Goal: Information Seeking & Learning: Learn about a topic

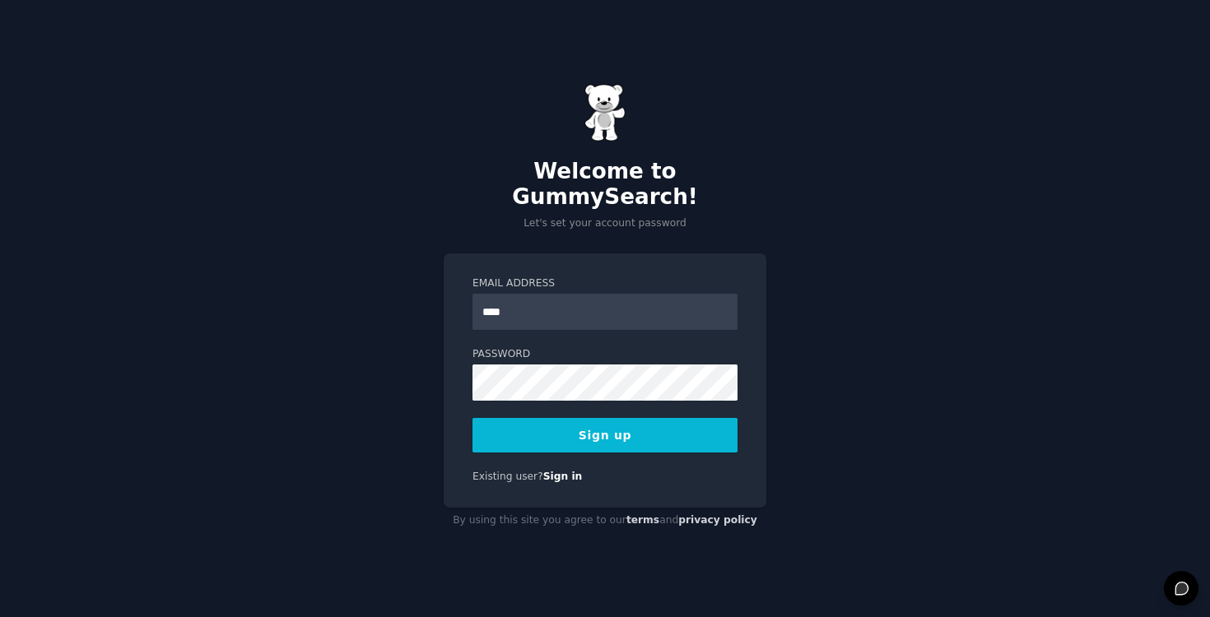
type input "**********"
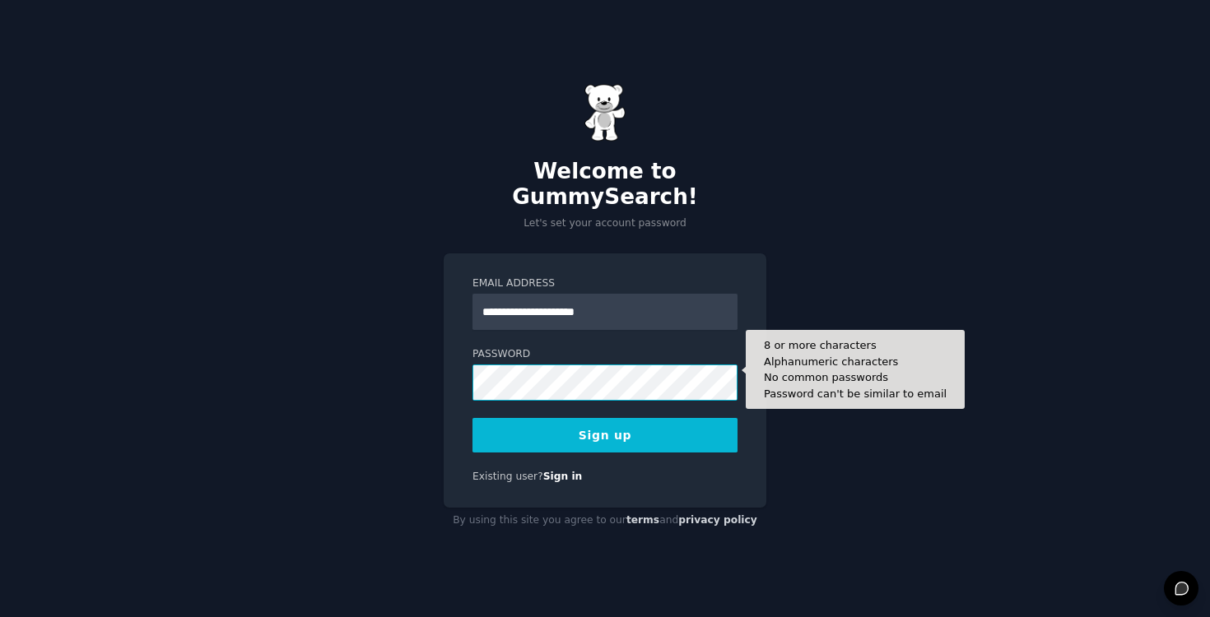
click at [472, 418] on button "Sign up" at bounding box center [604, 435] width 265 height 35
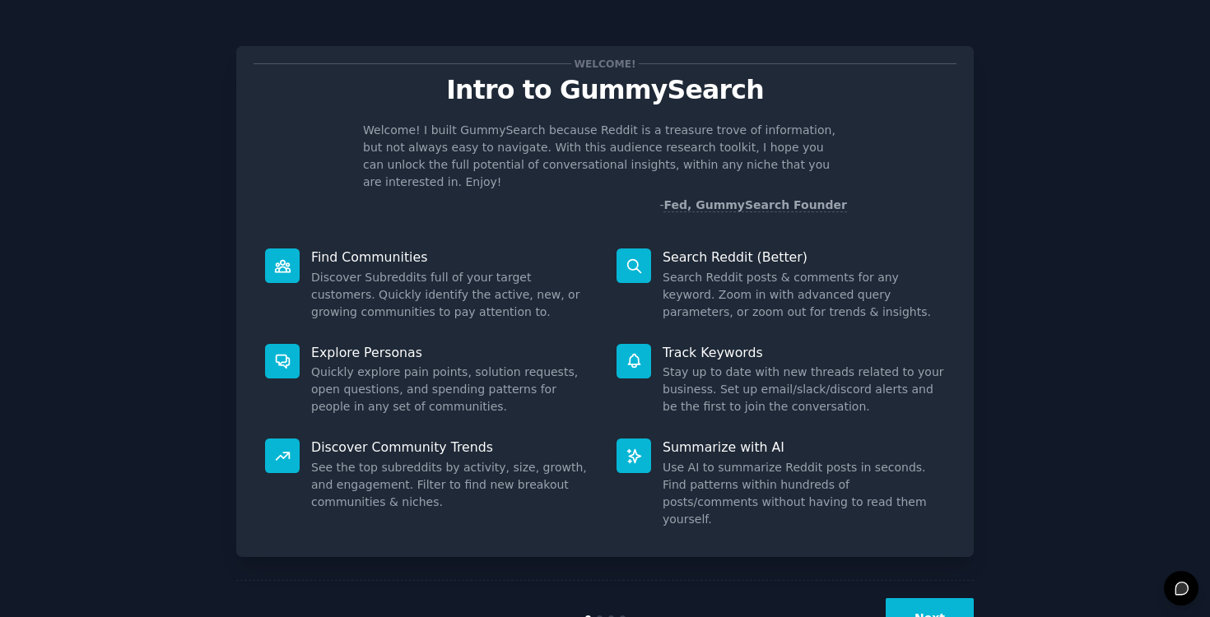
click at [912, 598] on button "Next" at bounding box center [929, 618] width 88 height 40
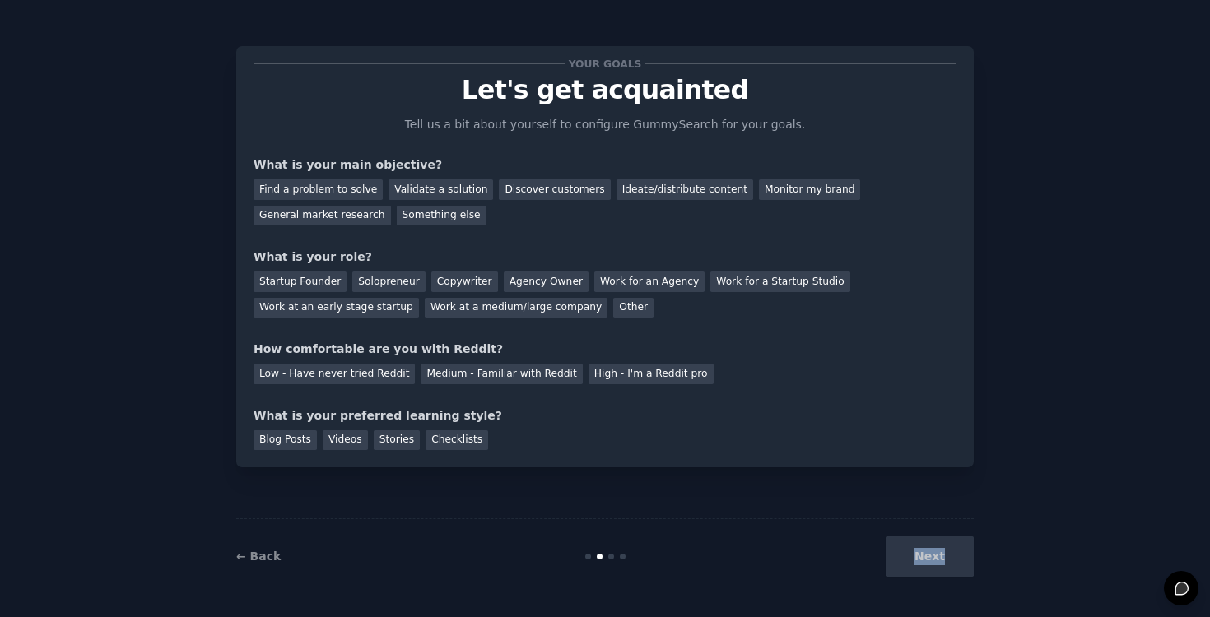
click at [912, 594] on div "Your goals Let's get acquainted Tell us a bit about yourself to configure Gummy…" at bounding box center [605, 308] width 1210 height 617
click at [912, 578] on div "← Back Next" at bounding box center [604, 556] width 737 height 76
click at [352, 197] on div "Find a problem to solve" at bounding box center [317, 189] width 129 height 21
click at [431, 195] on div "Validate a solution" at bounding box center [440, 189] width 104 height 21
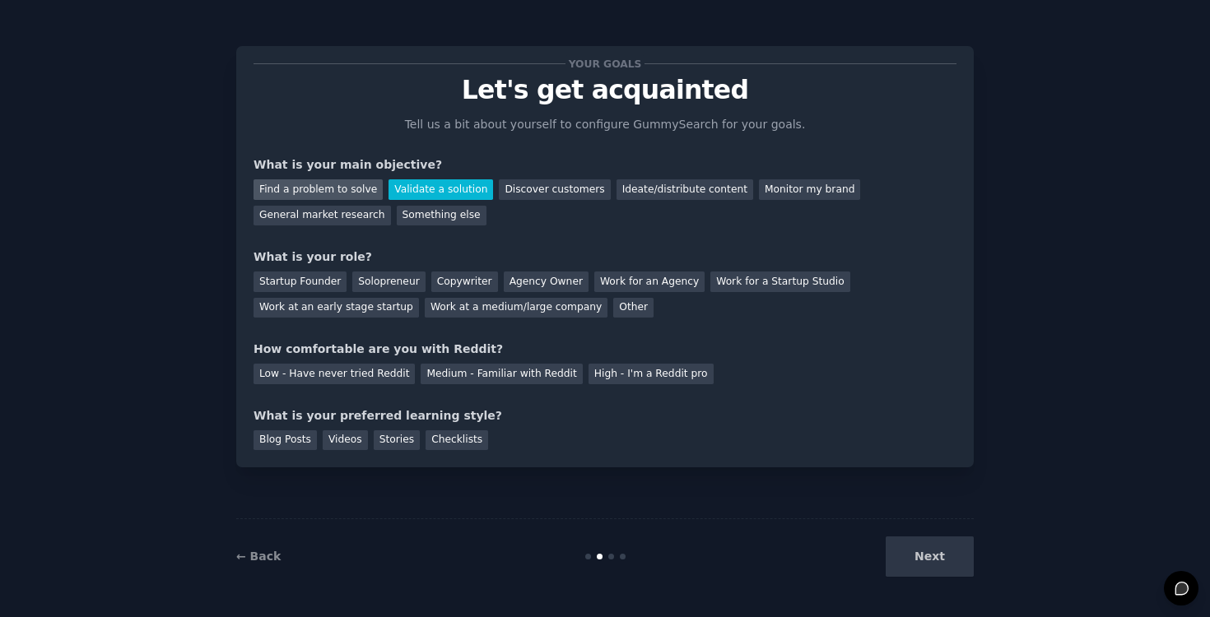
click at [345, 189] on div "Find a problem to solve" at bounding box center [317, 189] width 129 height 21
click at [321, 290] on div "Startup Founder" at bounding box center [299, 282] width 93 height 21
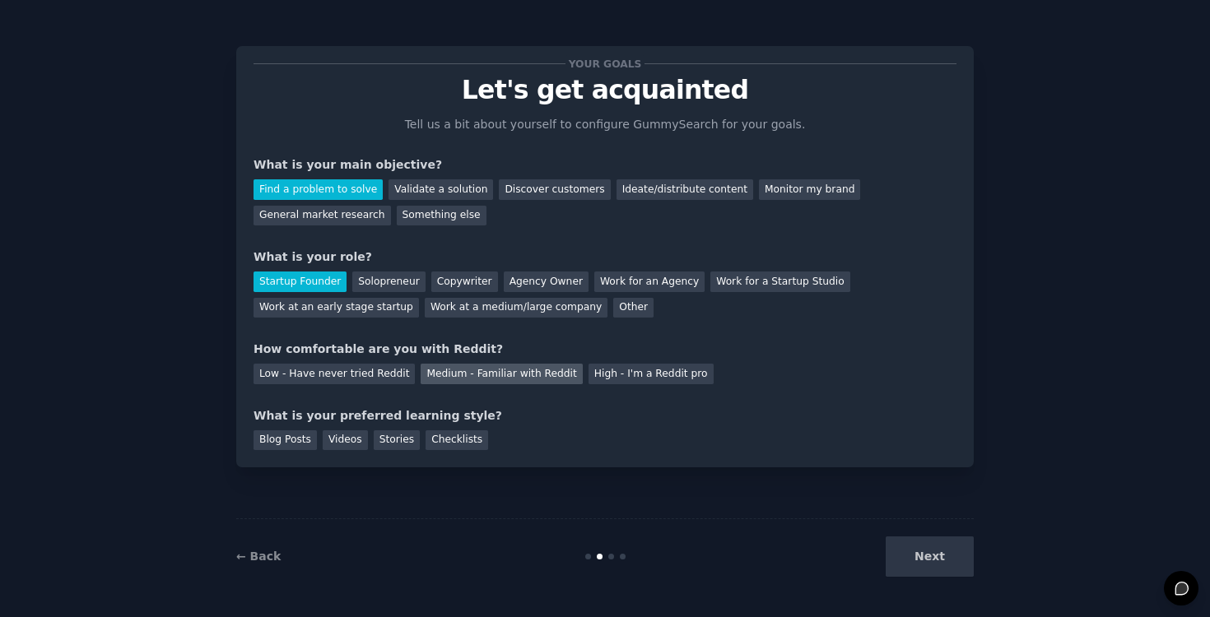
click at [540, 376] on div "Medium - Familiar with Reddit" at bounding box center [500, 374] width 161 height 21
click at [464, 441] on div "Checklists" at bounding box center [456, 440] width 63 height 21
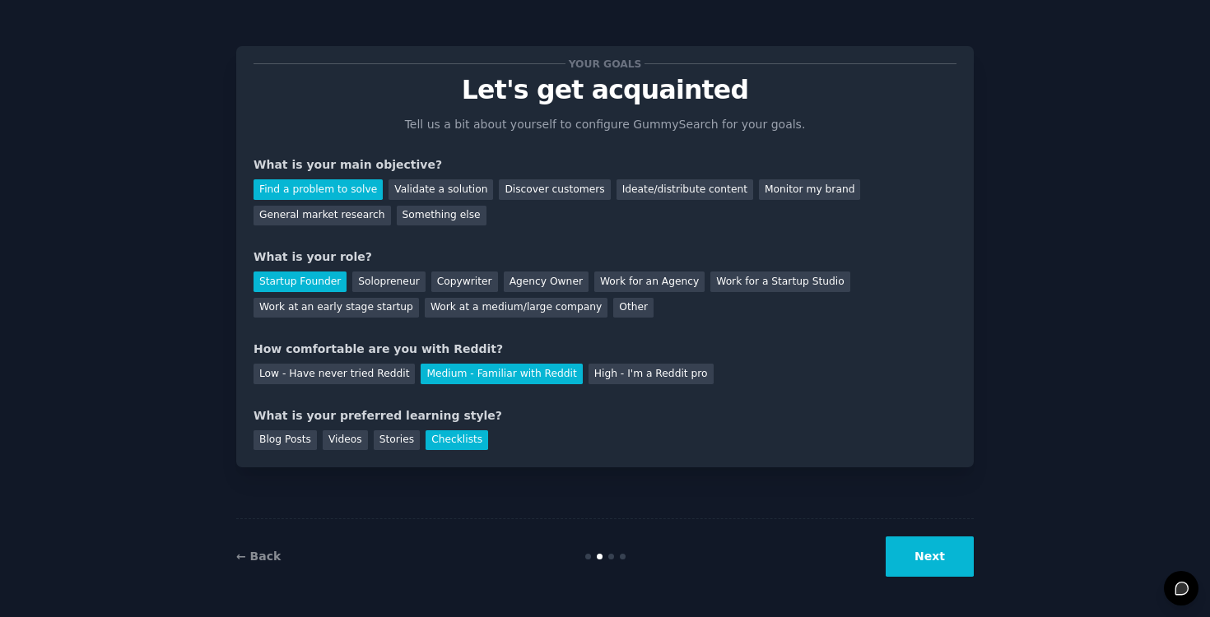
click at [923, 563] on button "Next" at bounding box center [929, 556] width 88 height 40
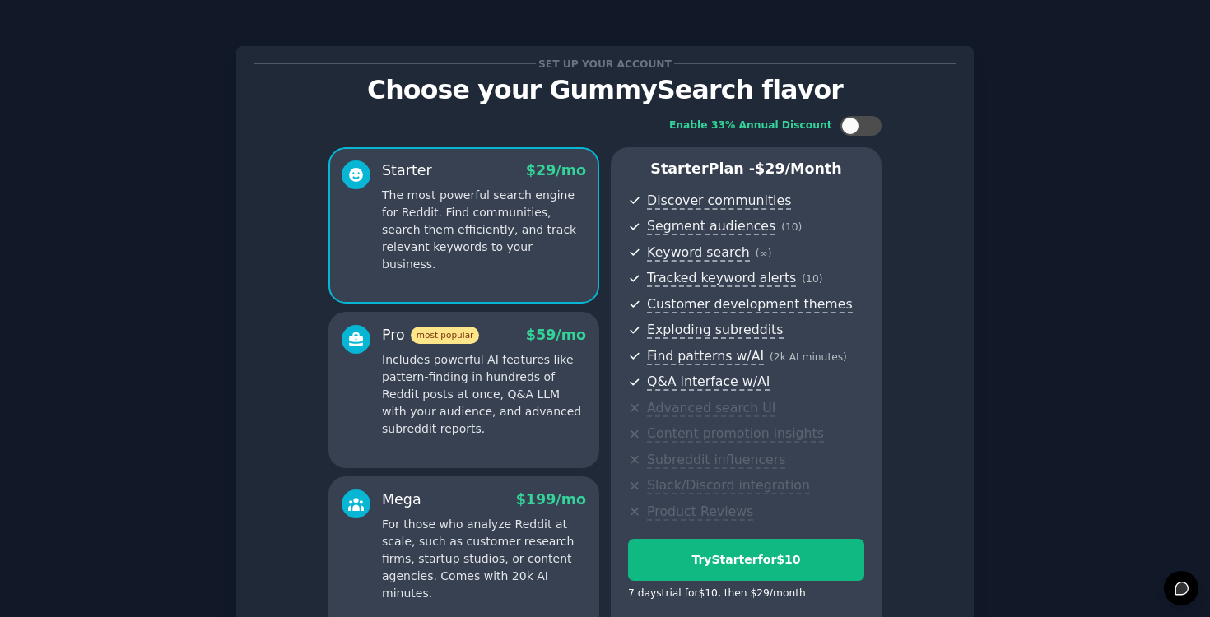
scroll to position [158, 0]
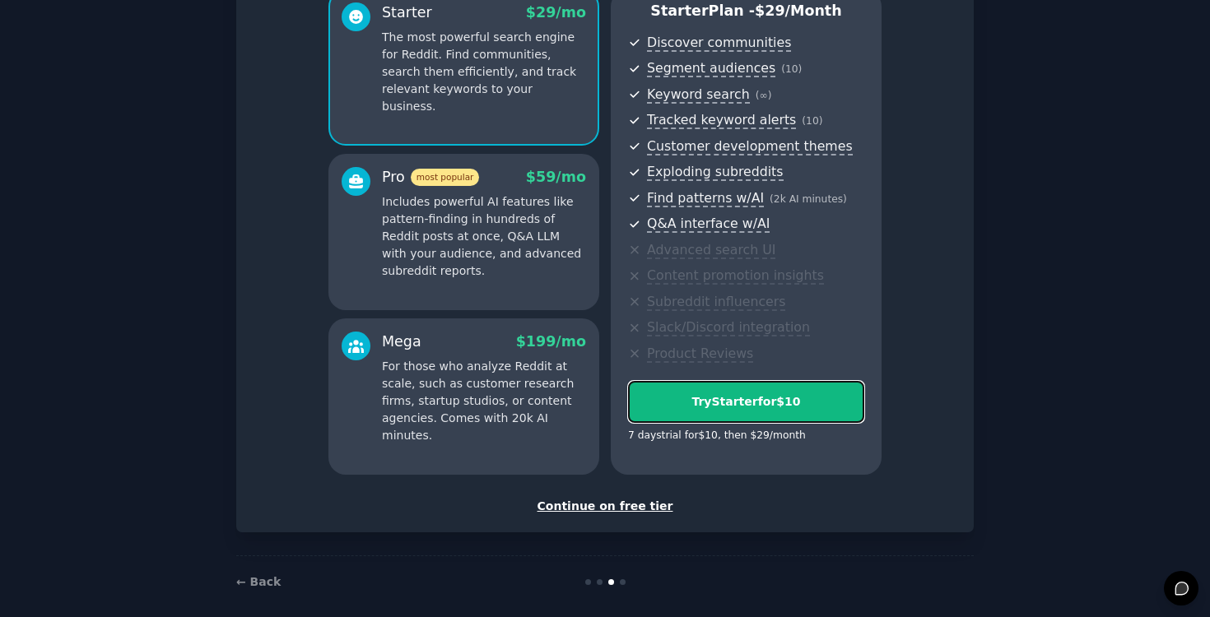
click at [764, 400] on div "Try Starter for $10" at bounding box center [746, 401] width 234 height 17
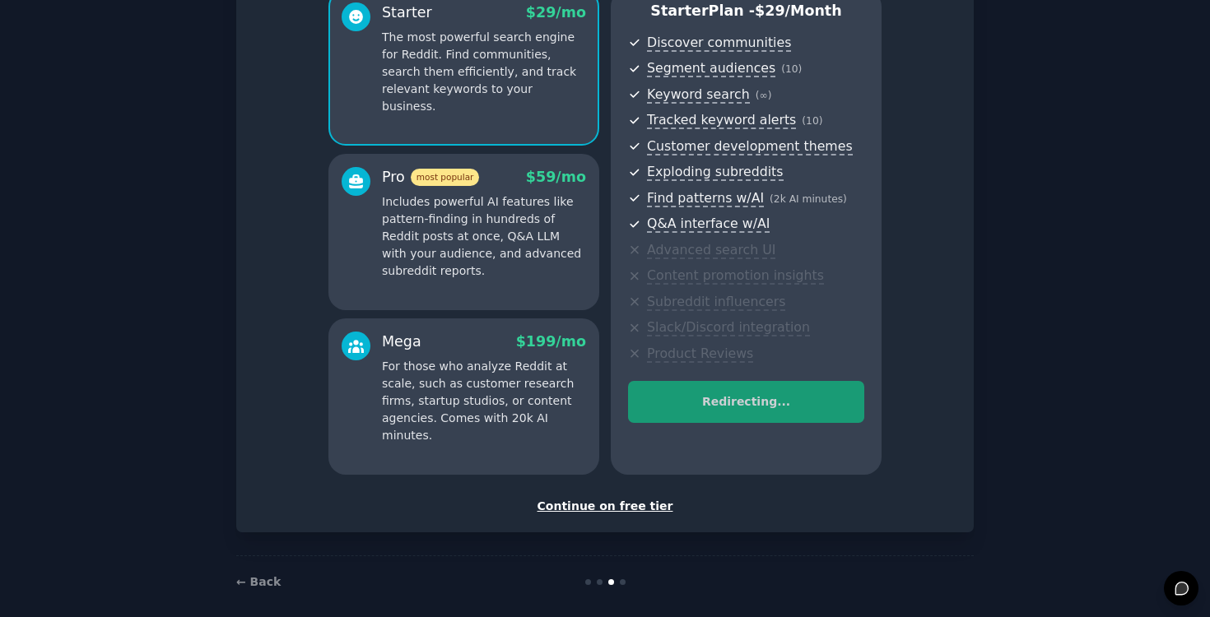
scroll to position [0, 0]
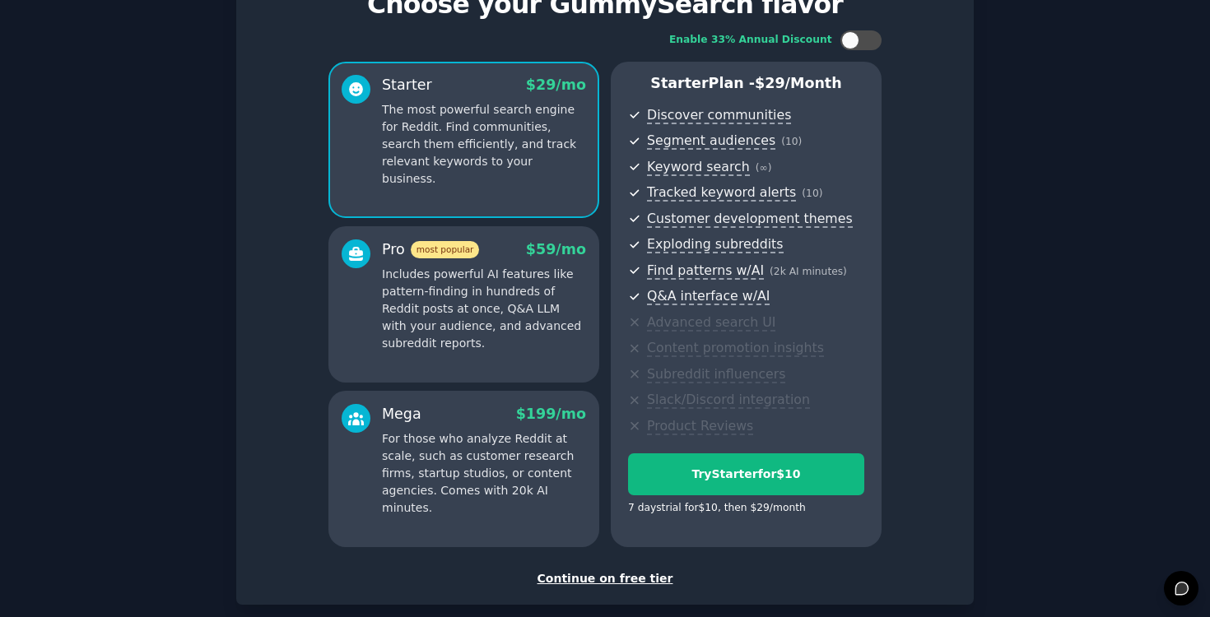
scroll to position [172, 0]
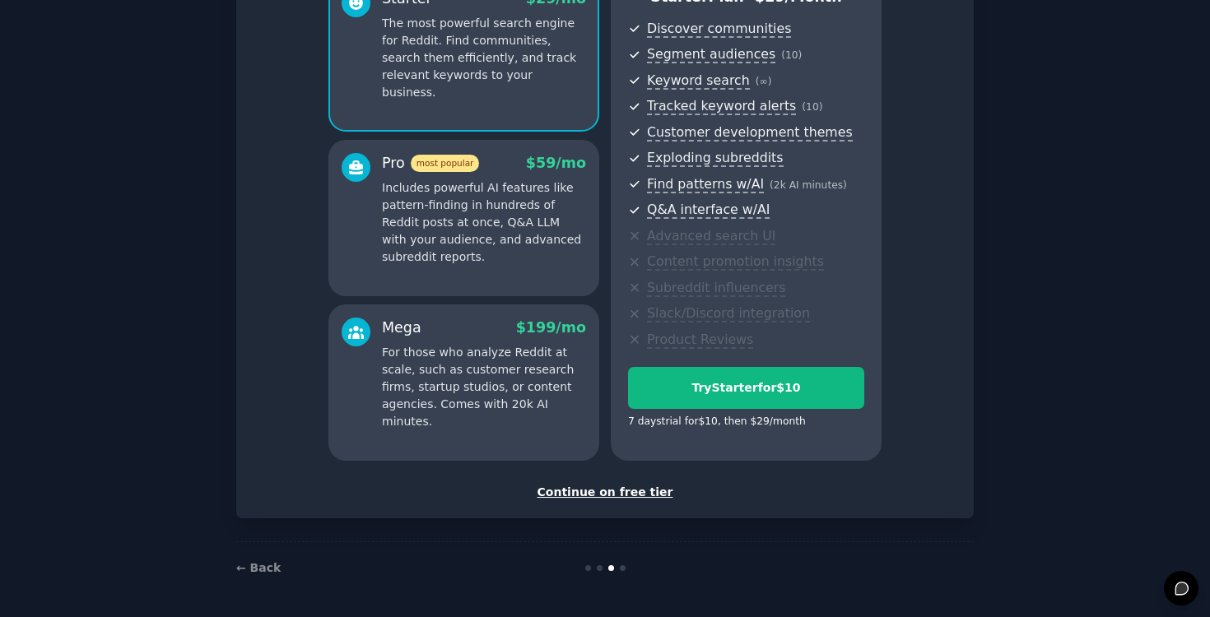
click at [560, 490] on div "Continue on free tier" at bounding box center [604, 492] width 703 height 17
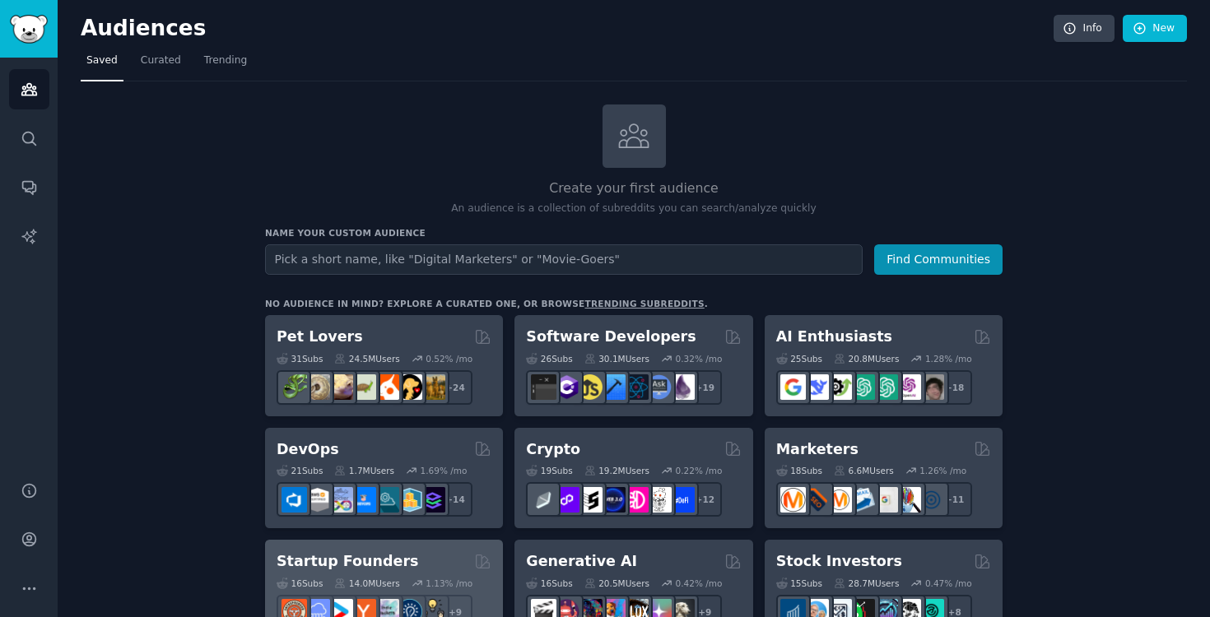
click at [343, 568] on h2 "Startup Founders" at bounding box center [347, 561] width 142 height 21
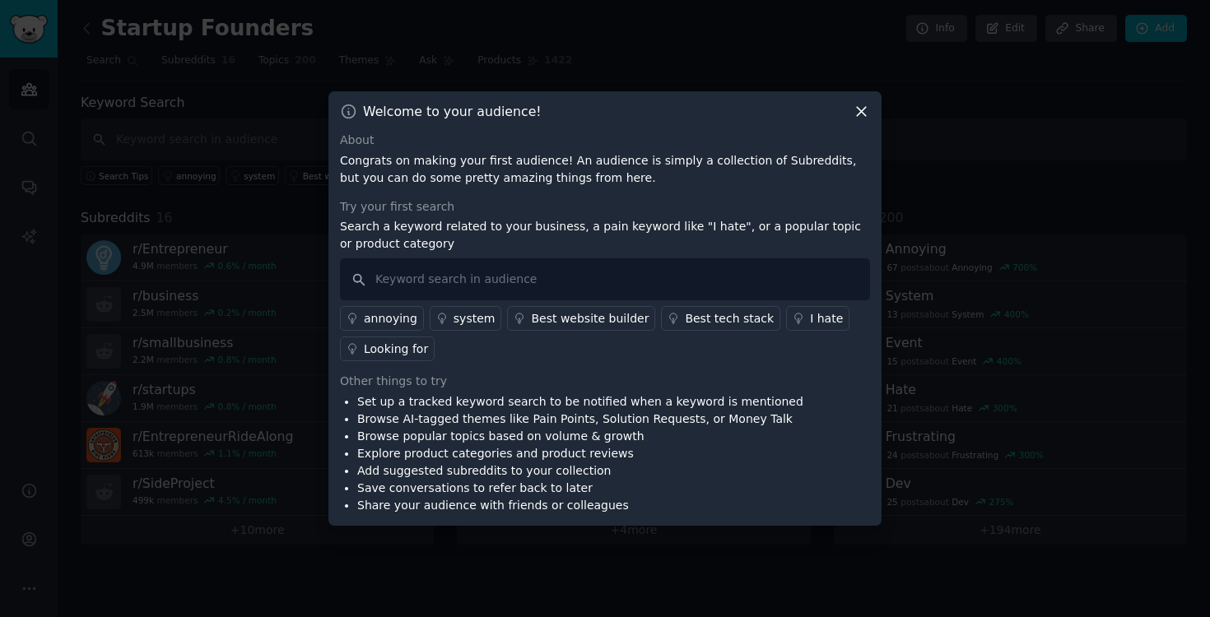
click at [810, 315] on div "I hate" at bounding box center [826, 318] width 33 height 17
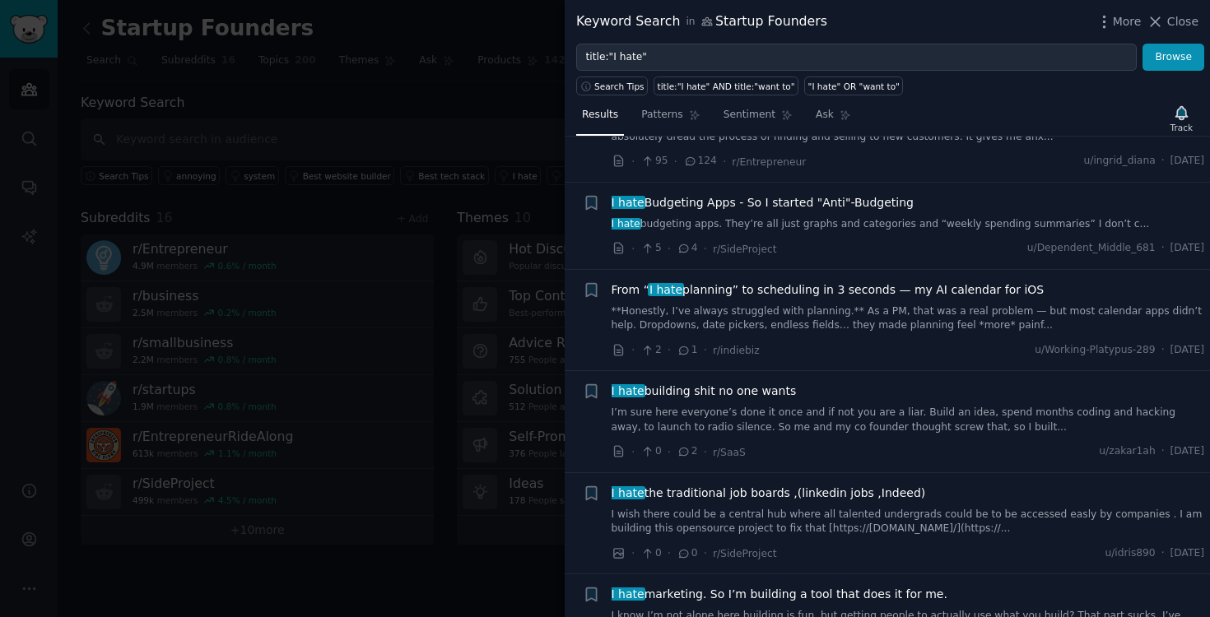
scroll to position [1464, 0]
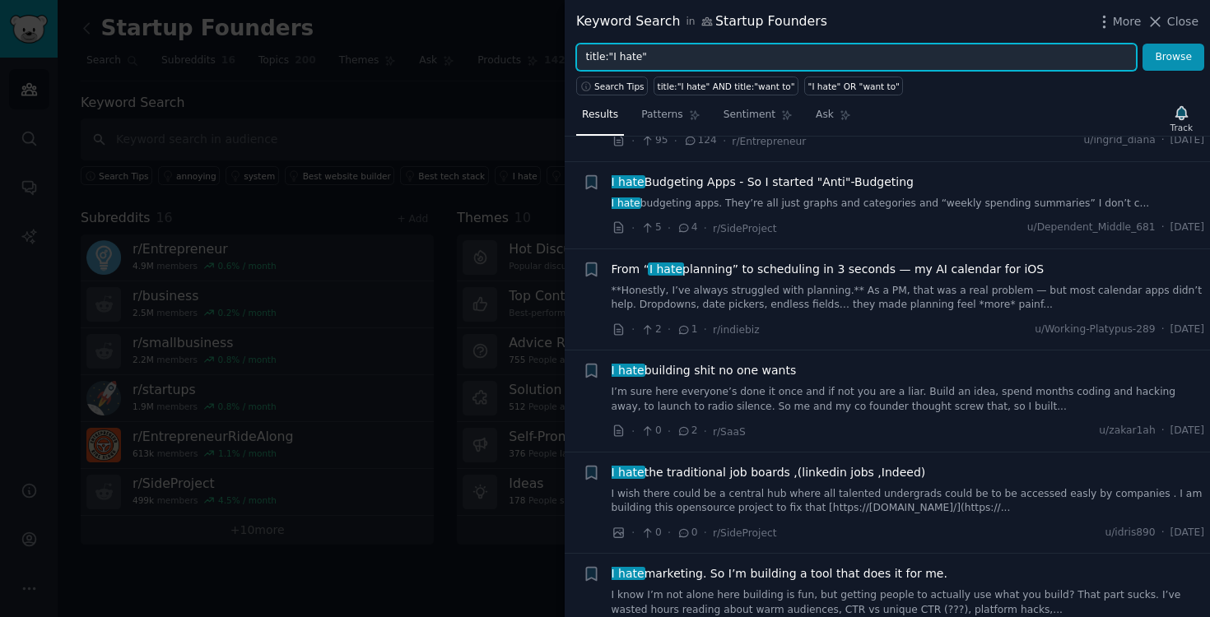
drag, startPoint x: 645, startPoint y: 61, endPoint x: 609, endPoint y: 63, distance: 36.2
click at [609, 62] on input "title:"I hate"" at bounding box center [856, 58] width 560 height 28
click at [1142, 44] on button "Browse" at bounding box center [1173, 58] width 62 height 28
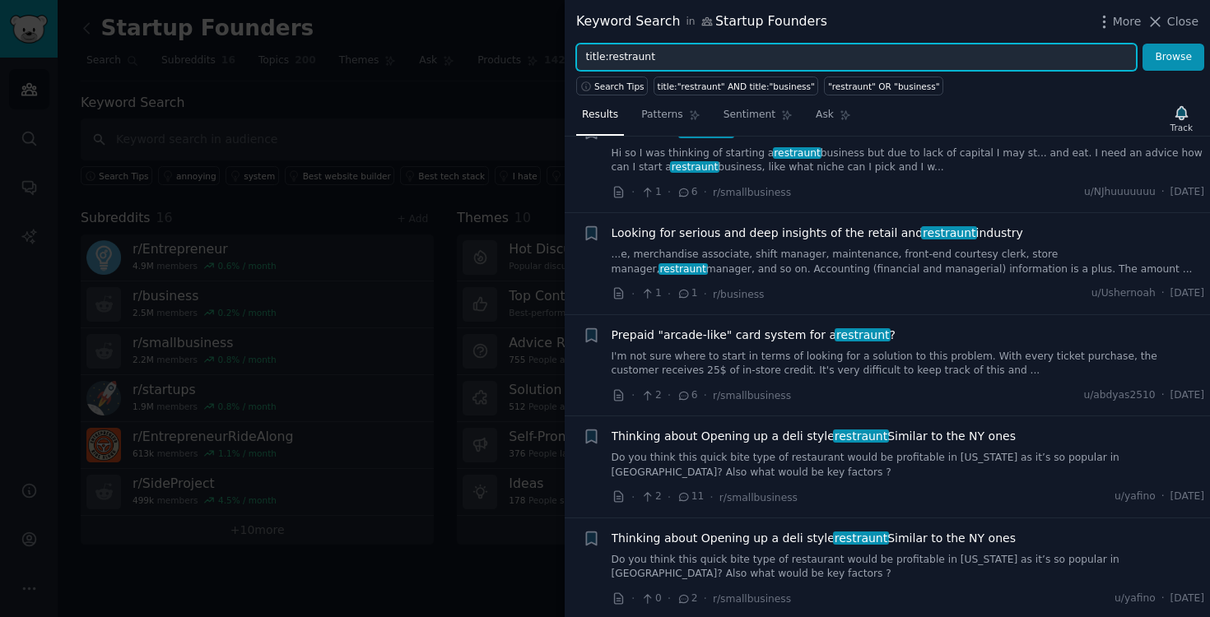
scroll to position [62, 0]
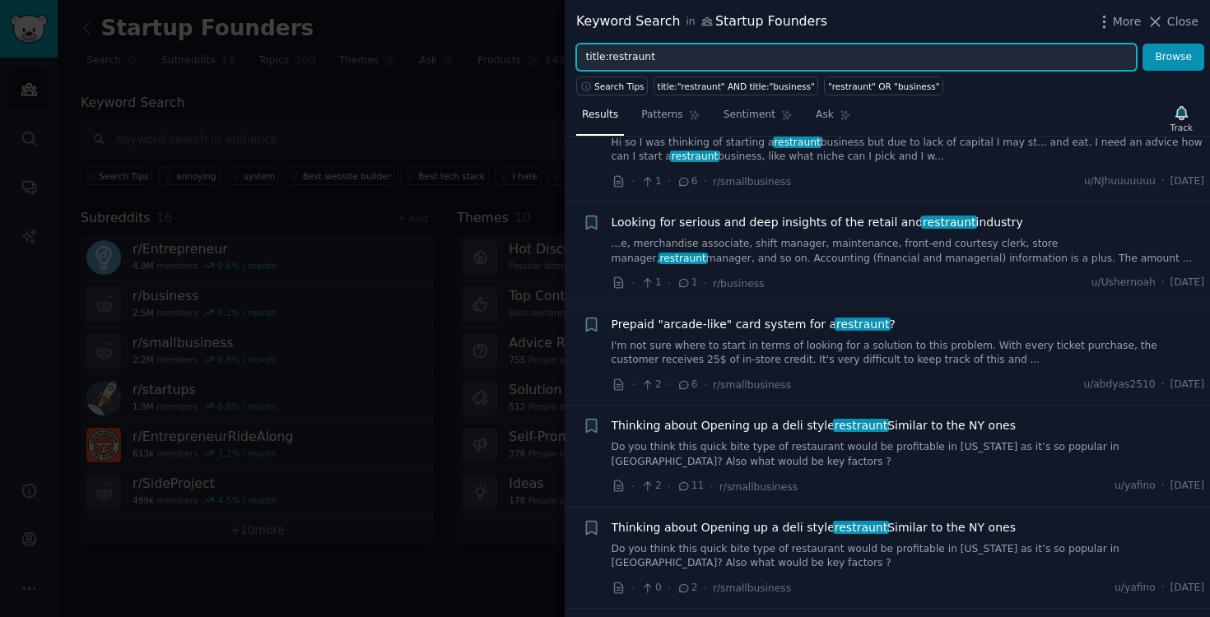
click at [609, 57] on input "title:restraunt" at bounding box center [856, 58] width 560 height 28
click at [607, 61] on input "title:restraunt" at bounding box center [856, 58] width 560 height 28
click at [1142, 44] on button "Browse" at bounding box center [1173, 58] width 62 height 28
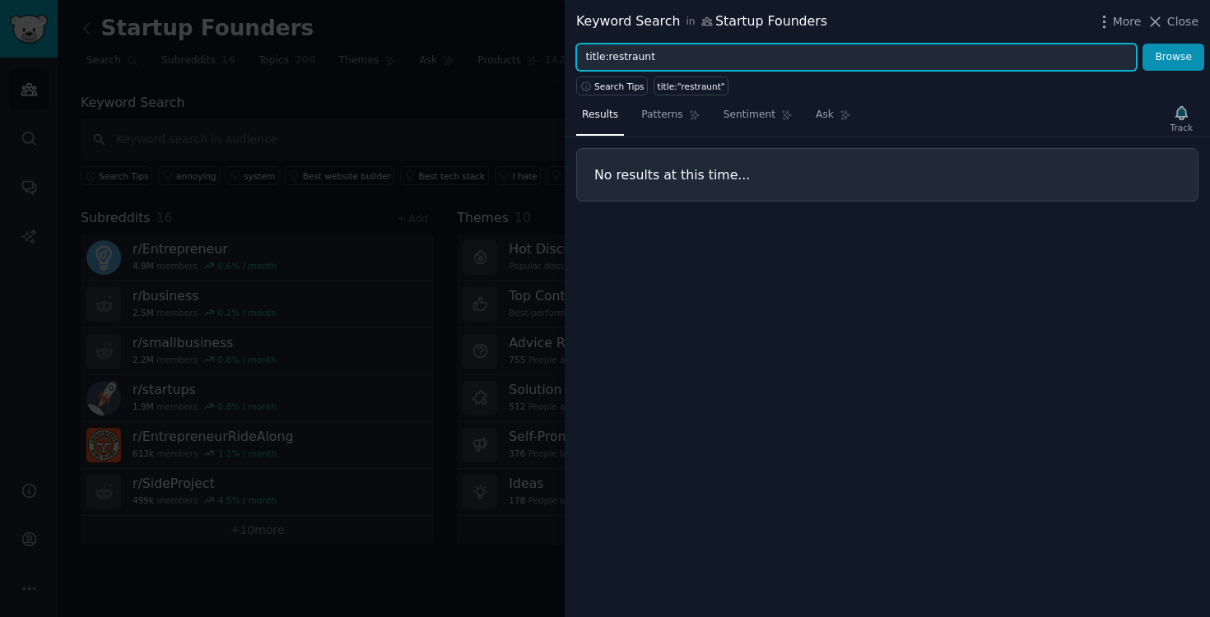
click at [623, 60] on input "title:restraunt" at bounding box center [856, 58] width 560 height 28
click at [610, 61] on input "title:restraunt" at bounding box center [856, 58] width 560 height 28
click at [607, 62] on input "title:restraunt" at bounding box center [856, 58] width 560 height 28
click at [625, 58] on input "title: restraunt" at bounding box center [856, 58] width 560 height 28
click at [611, 60] on input "title: restaurant" at bounding box center [856, 58] width 560 height 28
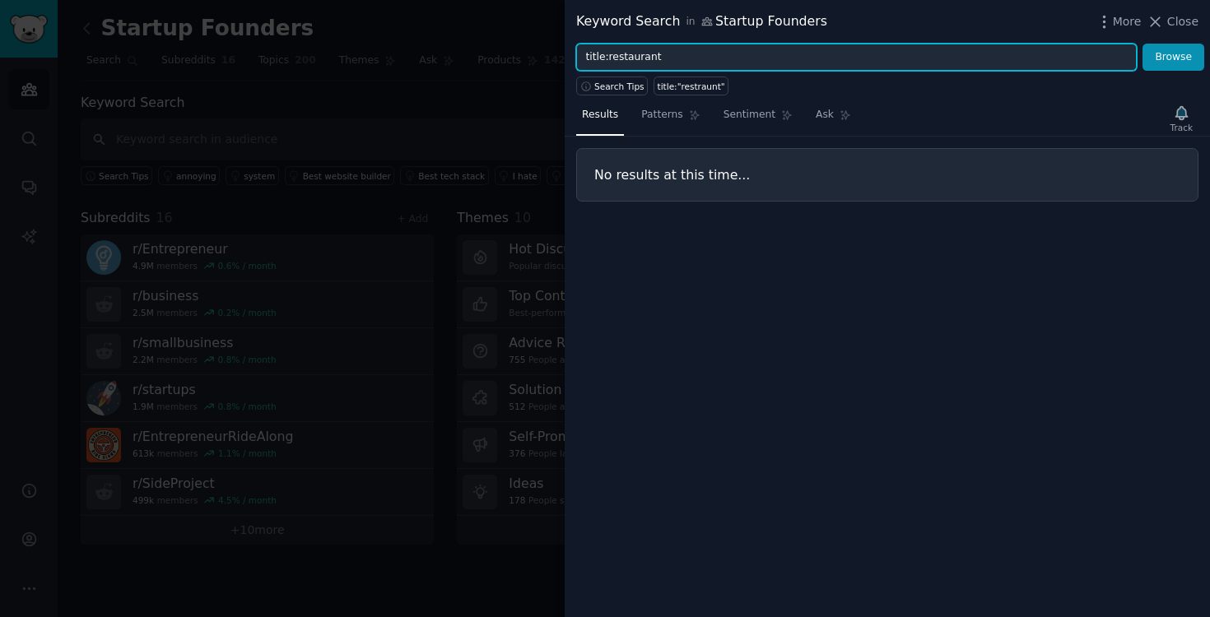
click at [1142, 44] on button "Browse" at bounding box center [1173, 58] width 62 height 28
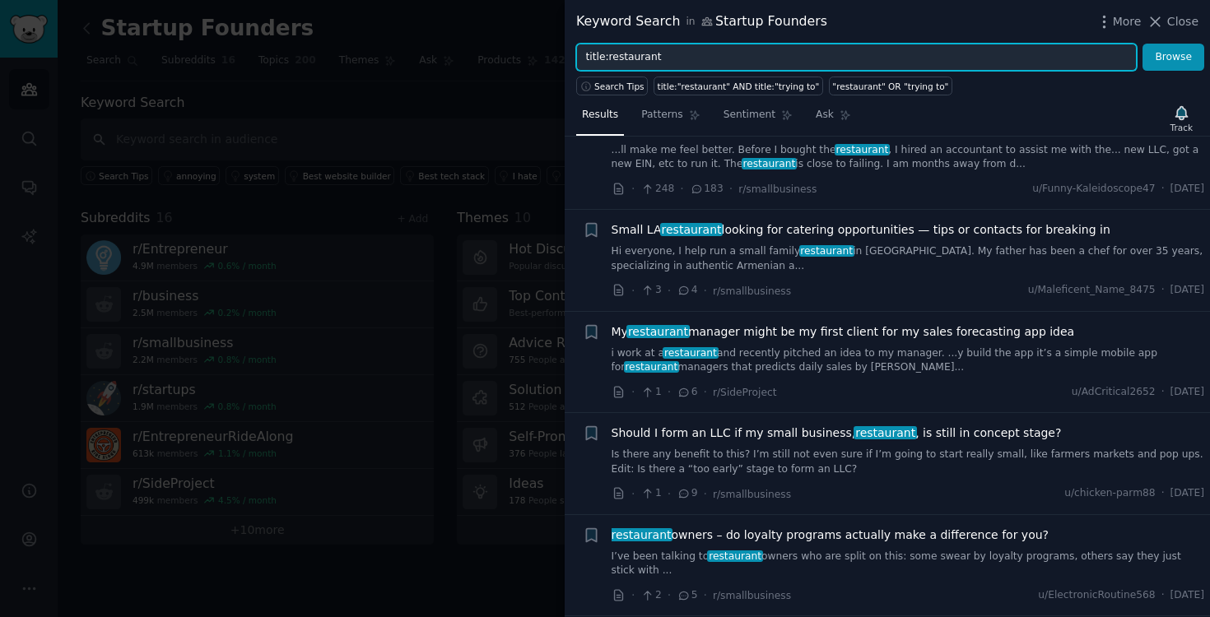
scroll to position [885, 0]
click at [752, 65] on input "title:restaurant" at bounding box center [856, 58] width 560 height 28
click at [1142, 44] on button "Browse" at bounding box center [1173, 58] width 62 height 28
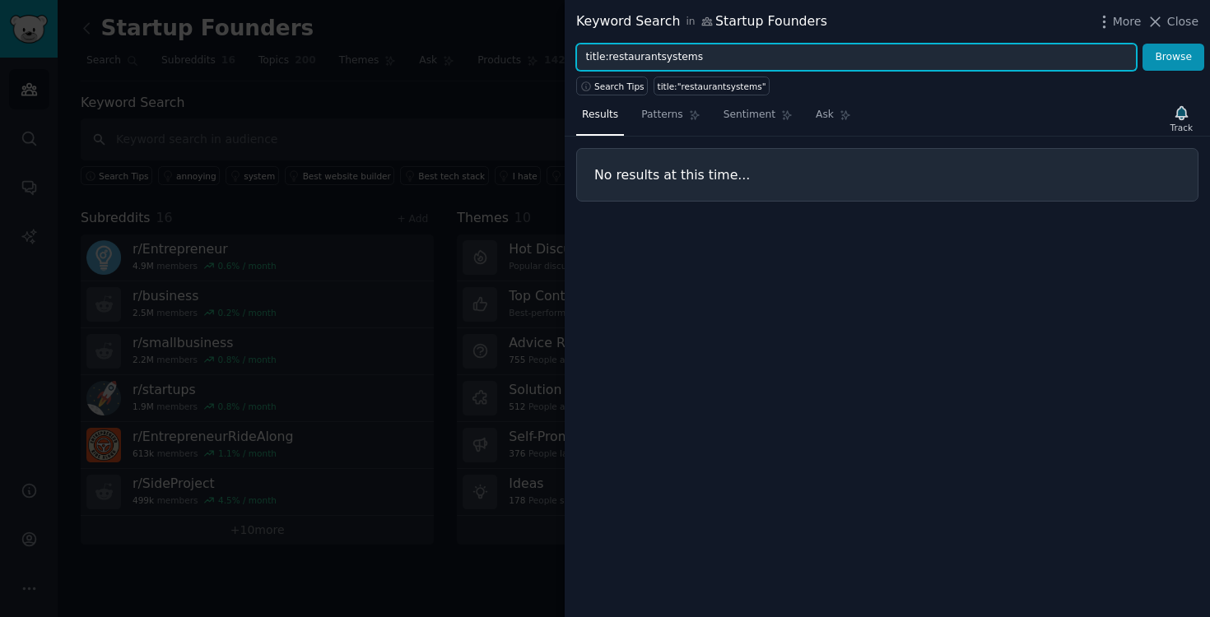
click at [656, 61] on input "title:restaurantsystems" at bounding box center [856, 58] width 560 height 28
type input "title:restaurant systems"
click at [1142, 44] on button "Browse" at bounding box center [1173, 58] width 62 height 28
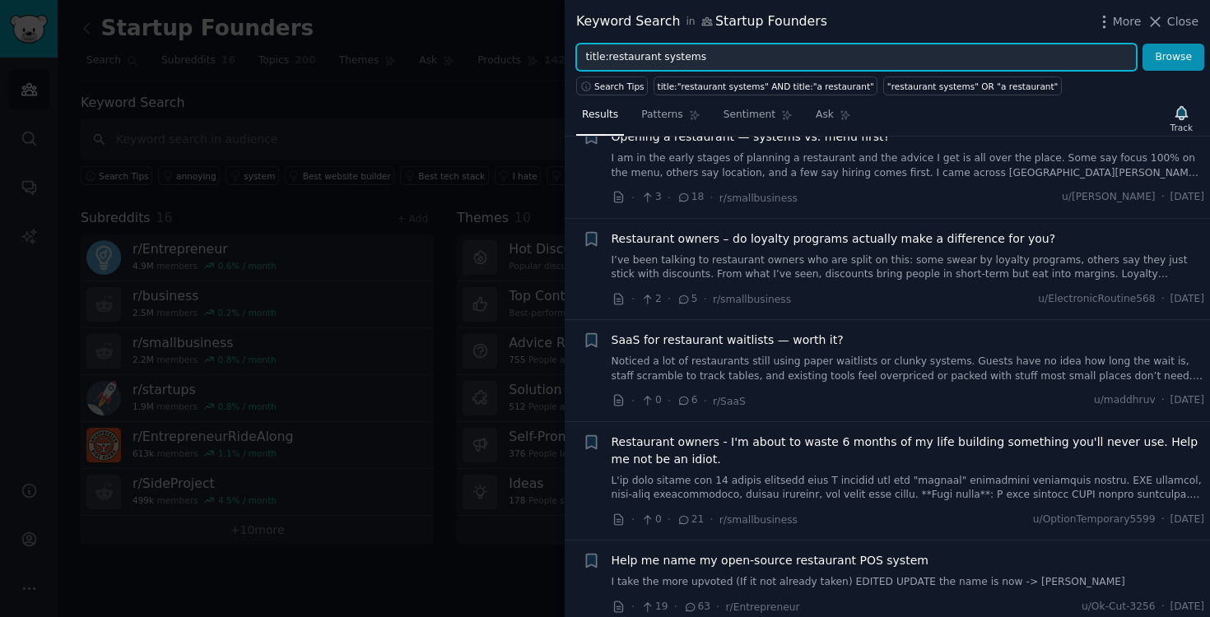
scroll to position [155, 0]
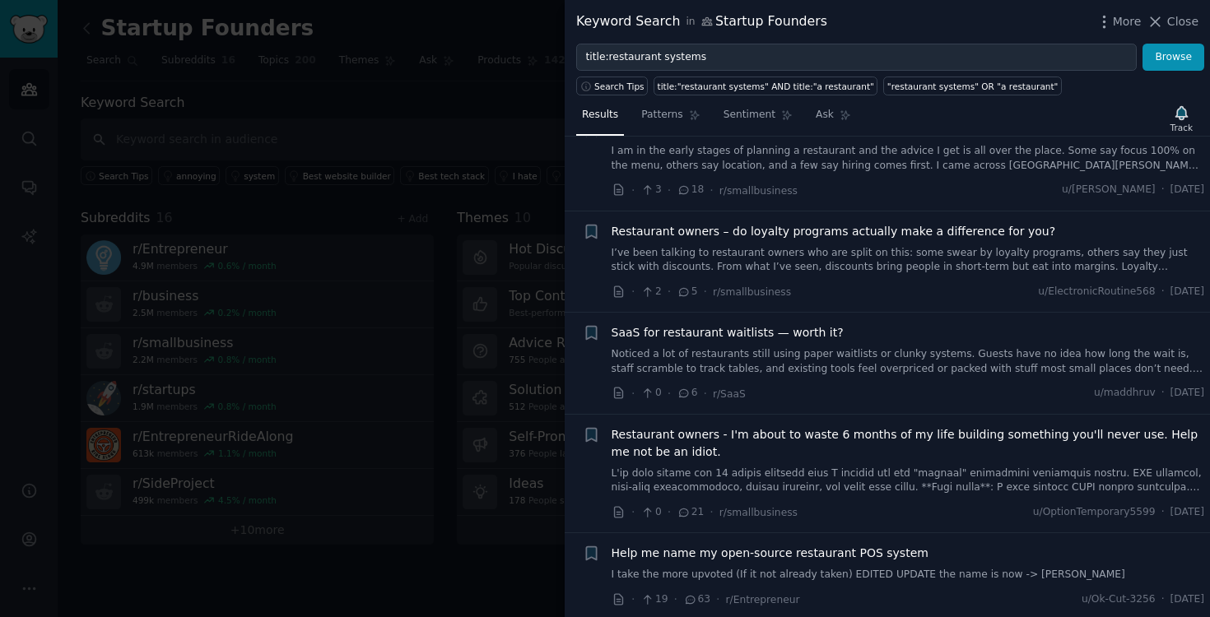
click at [829, 452] on span "Restaurant owners - I'm about to waste 6 months of my life building something y…" at bounding box center [907, 443] width 593 height 35
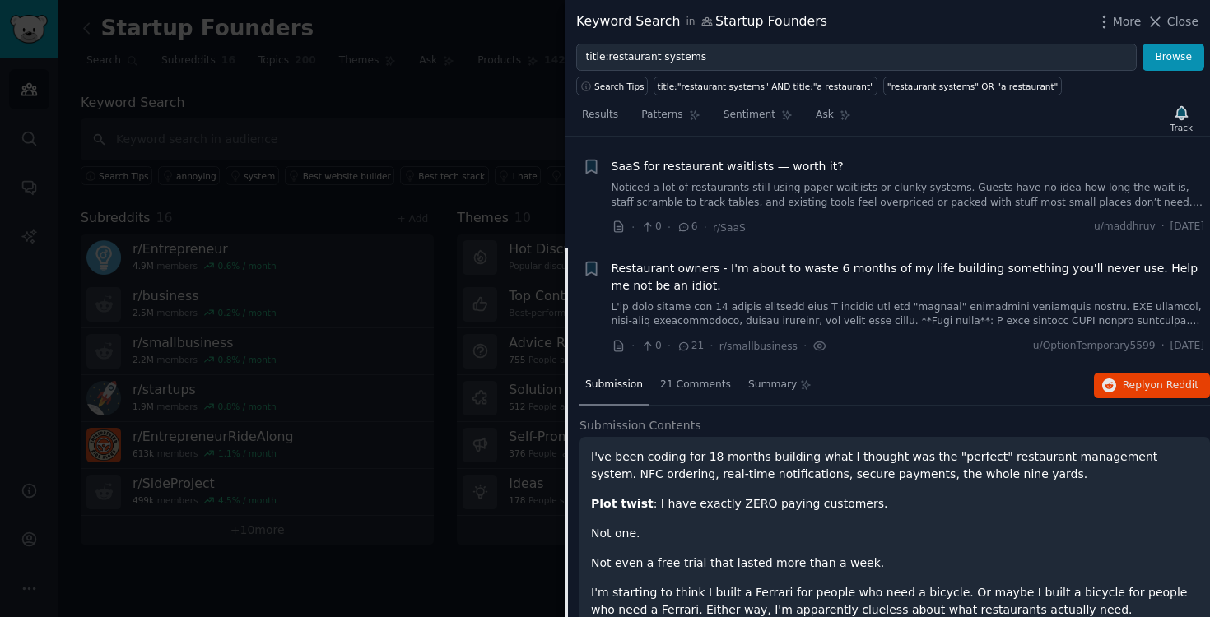
scroll to position [318, 0]
click at [709, 384] on span "21 Comments" at bounding box center [695, 387] width 71 height 15
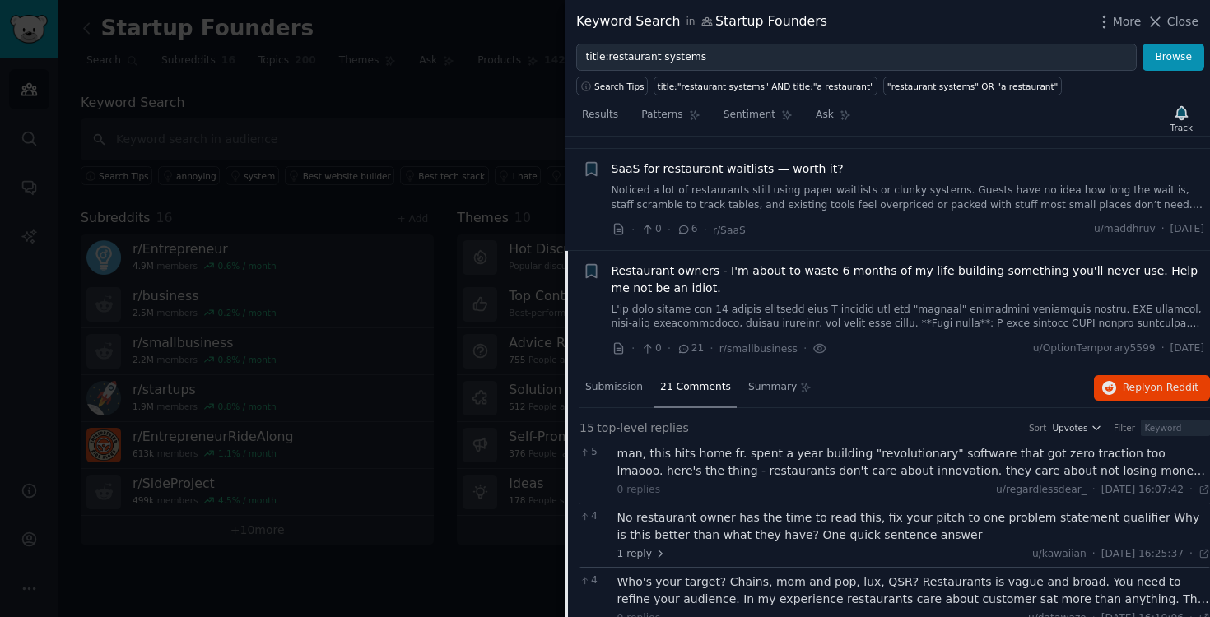
click at [724, 464] on div "man, this hits home fr. spent a year building "revolutionary" software that got…" at bounding box center [913, 462] width 593 height 35
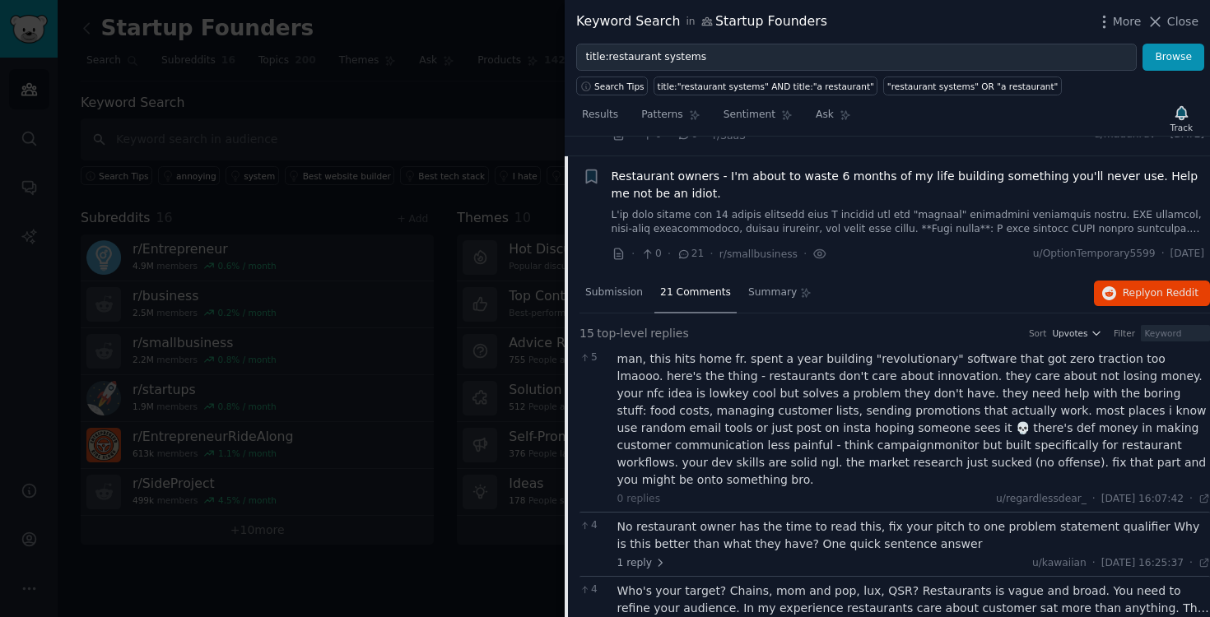
scroll to position [423, 0]
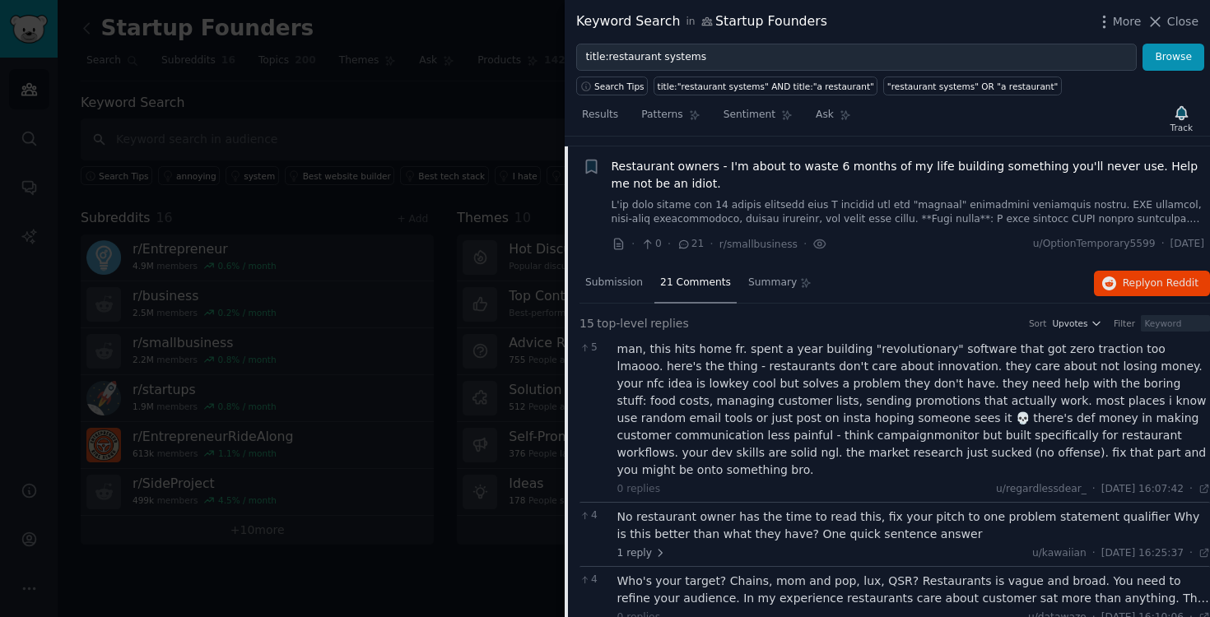
click at [753, 508] on div "No restaurant owner has the time to read this, fix your pitch to one problem st…" at bounding box center [913, 525] width 593 height 35
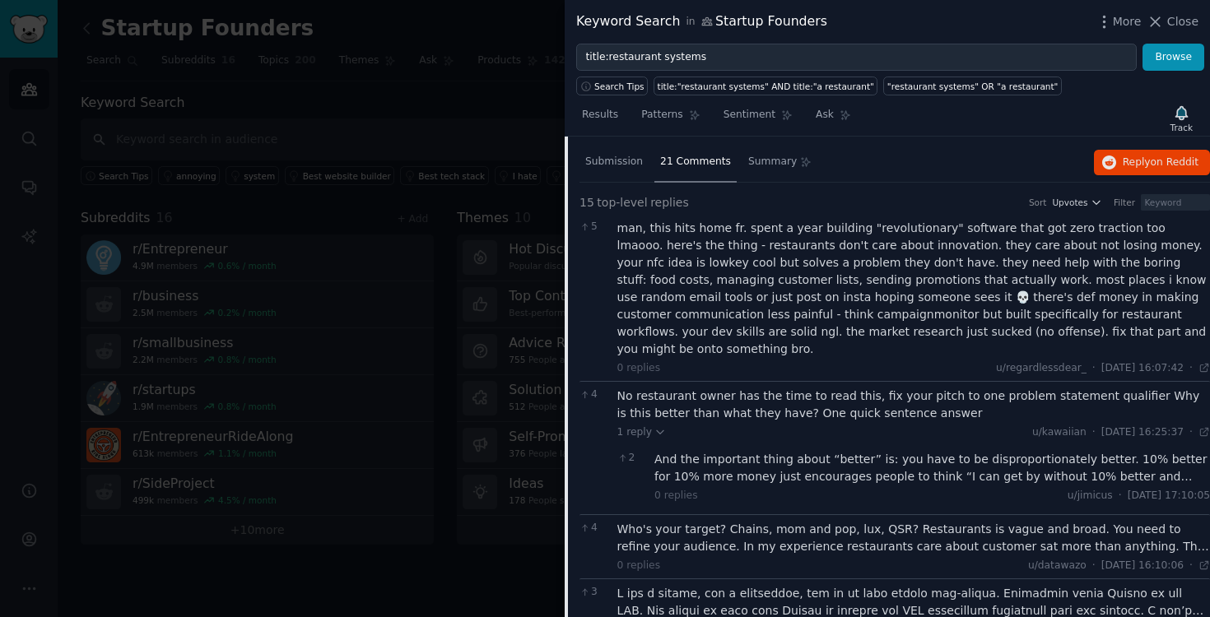
scroll to position [557, 0]
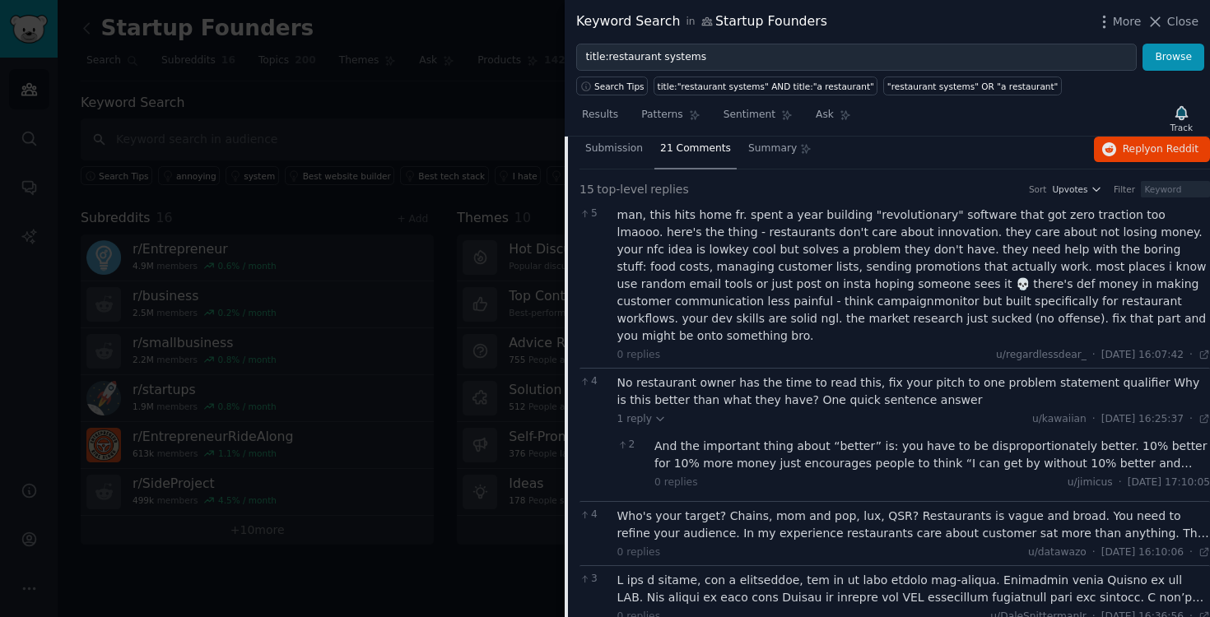
click at [807, 508] on div "Who's your target? Chains, mom and pop, lux, QSR? Restaurants is vague and broa…" at bounding box center [913, 525] width 593 height 35
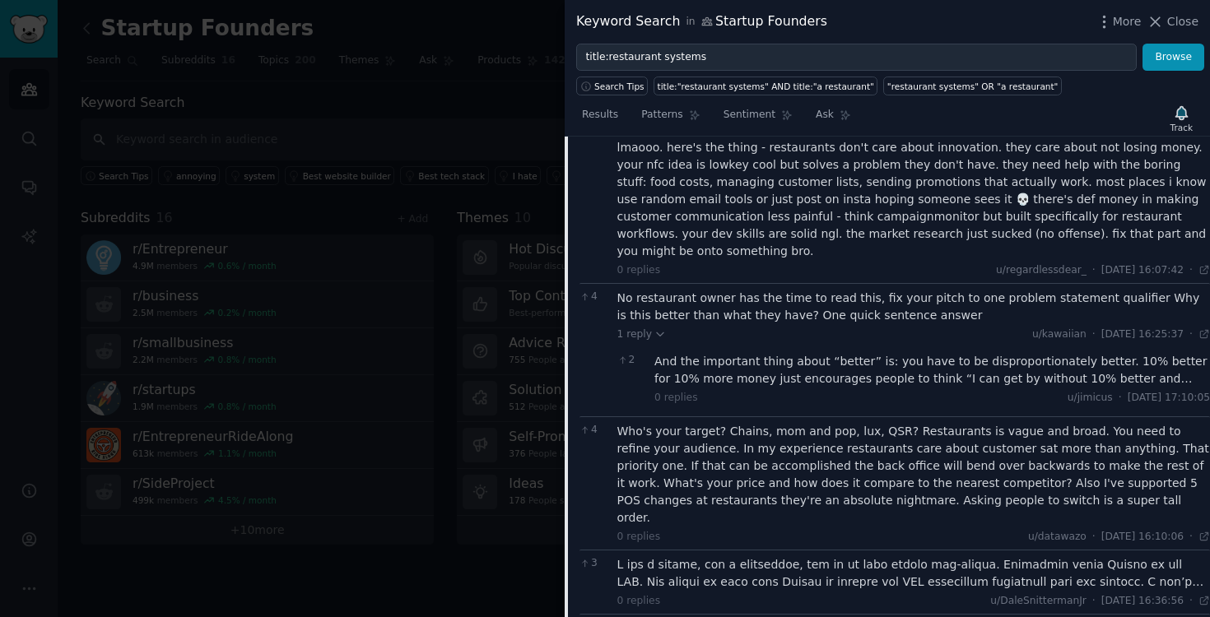
scroll to position [648, 0]
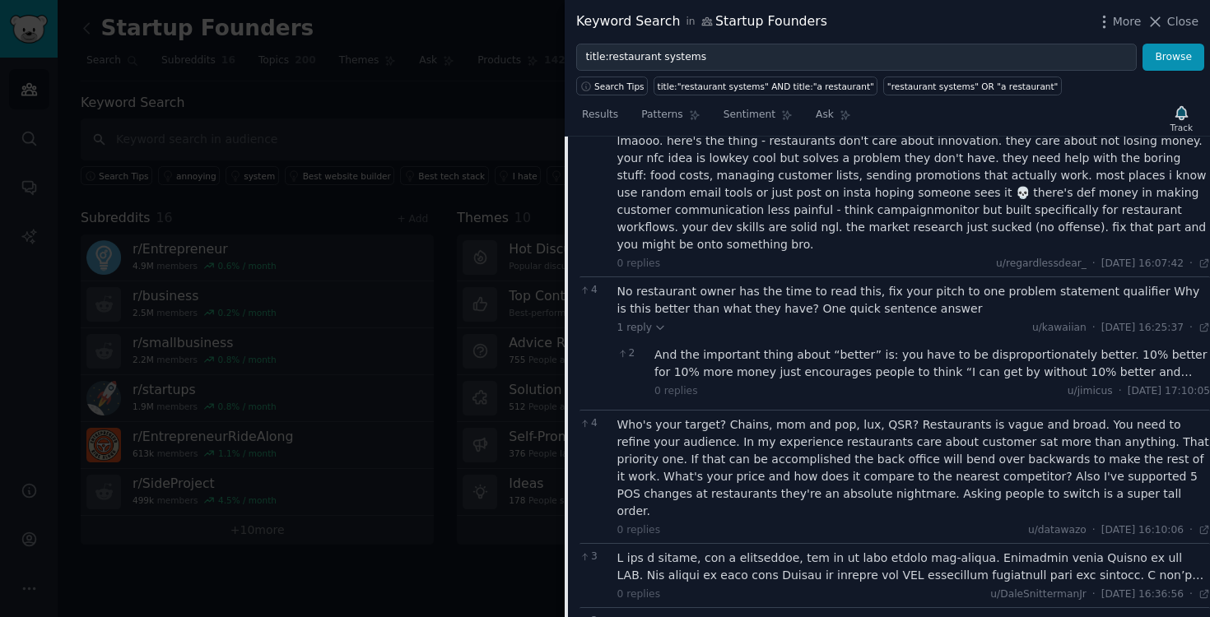
click at [785, 550] on div at bounding box center [913, 567] width 593 height 35
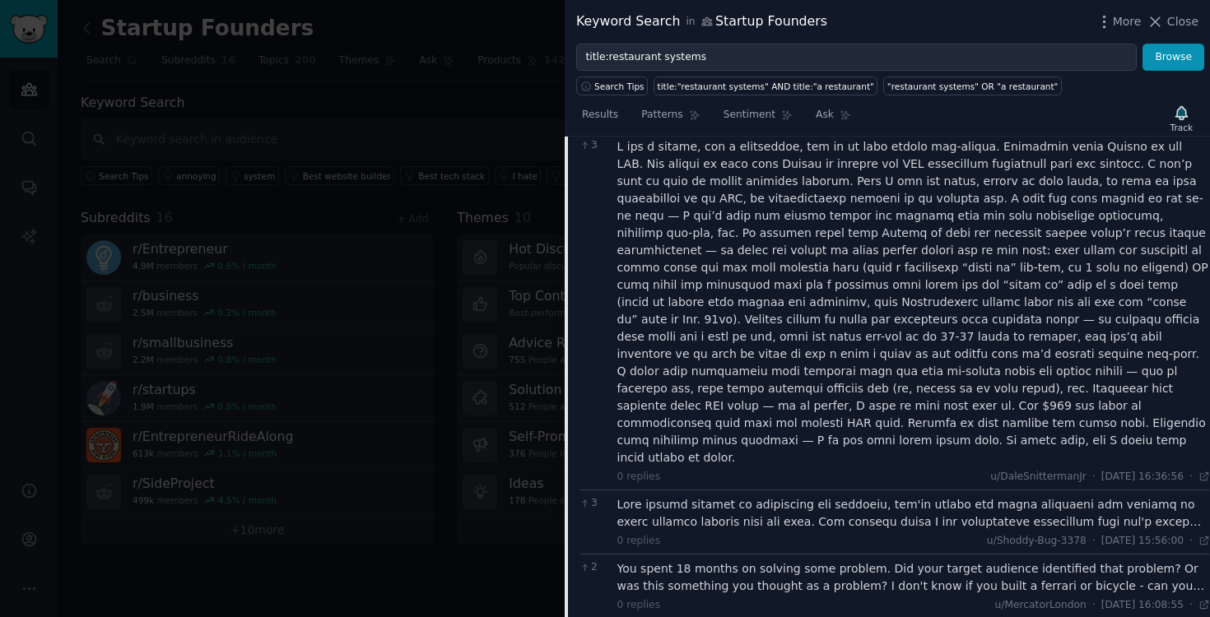
scroll to position [1169, 0]
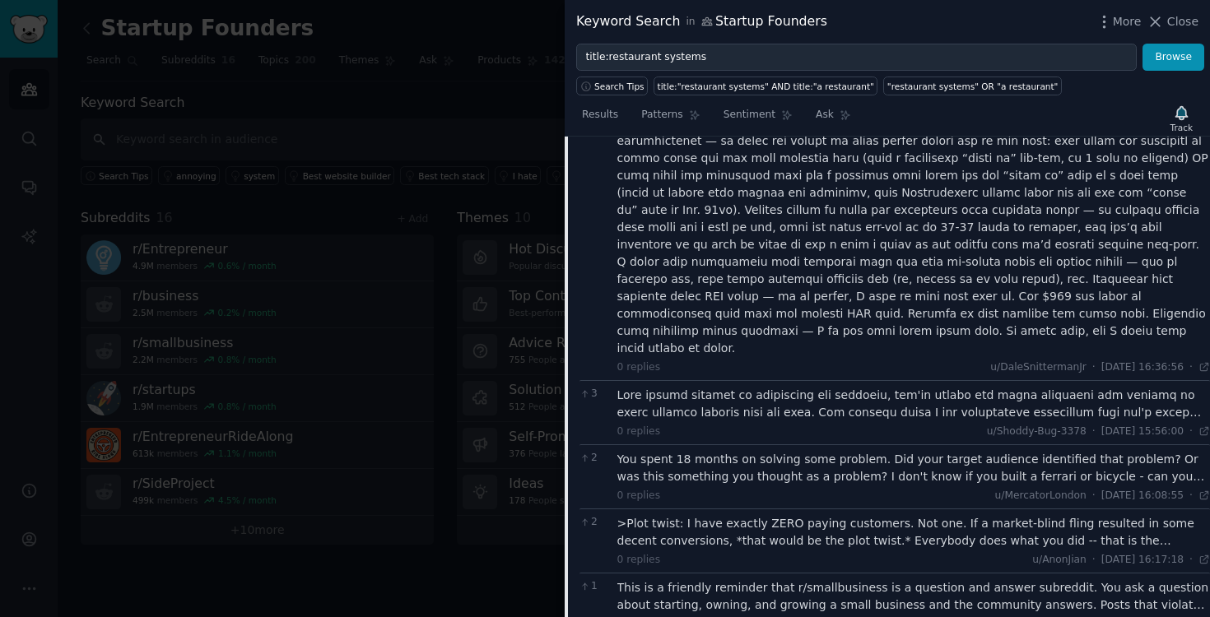
click at [797, 387] on div at bounding box center [913, 404] width 593 height 35
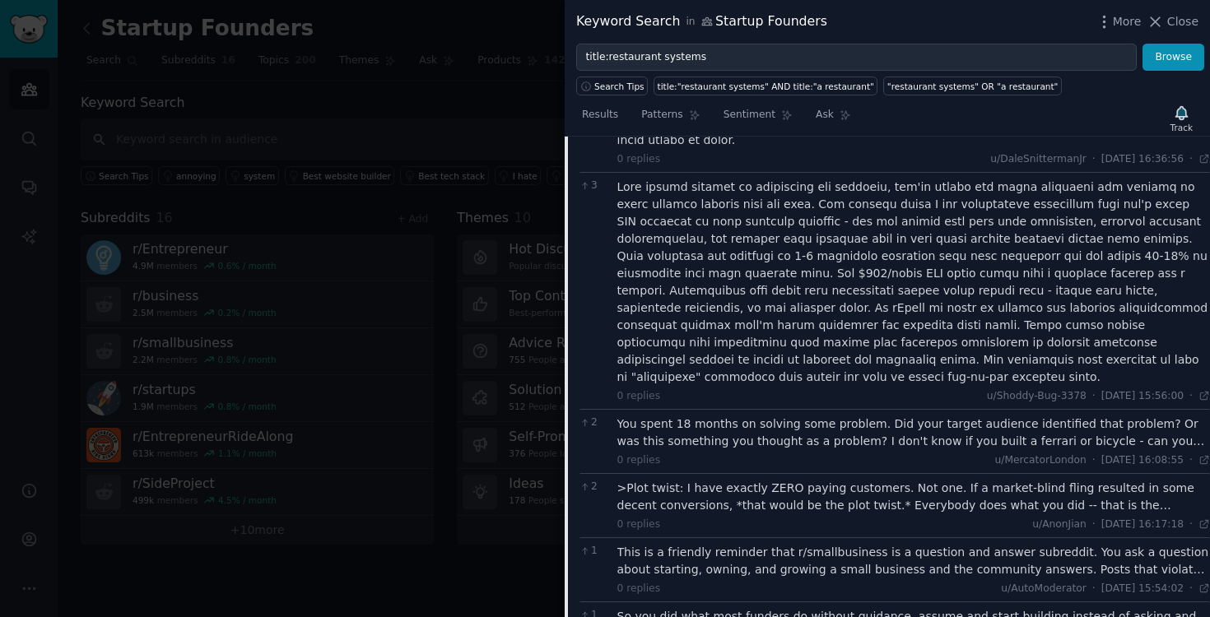
scroll to position [1381, 0]
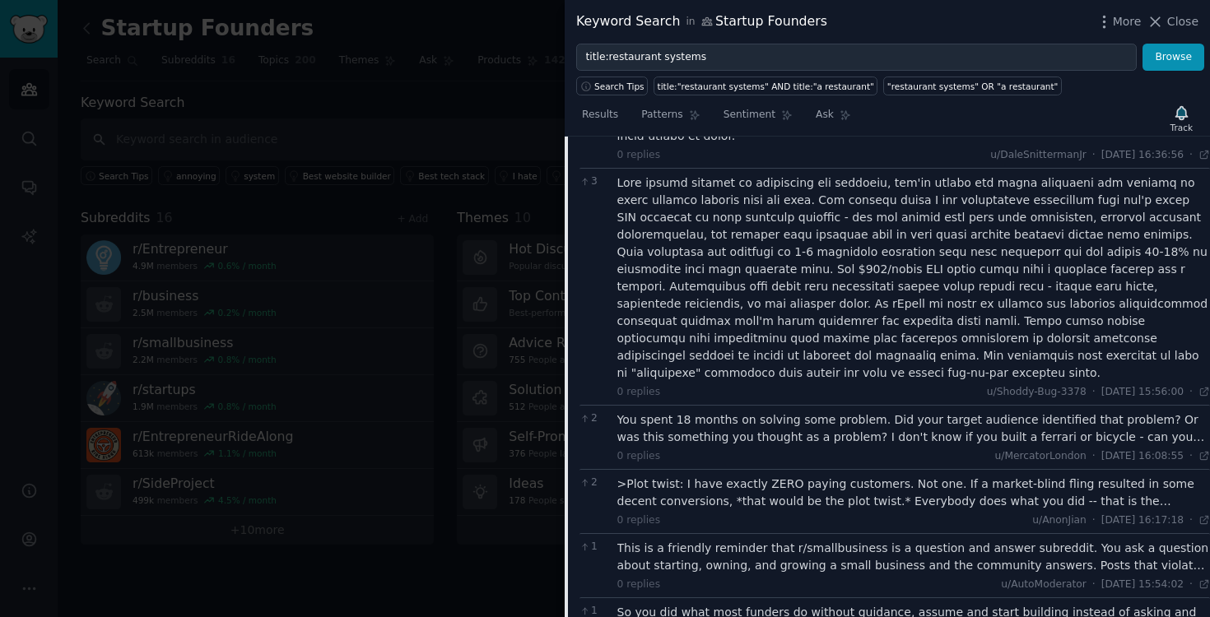
click at [861, 411] on div "You spent 18 months on solving some problem. Did your target audience identifie…" at bounding box center [913, 428] width 593 height 35
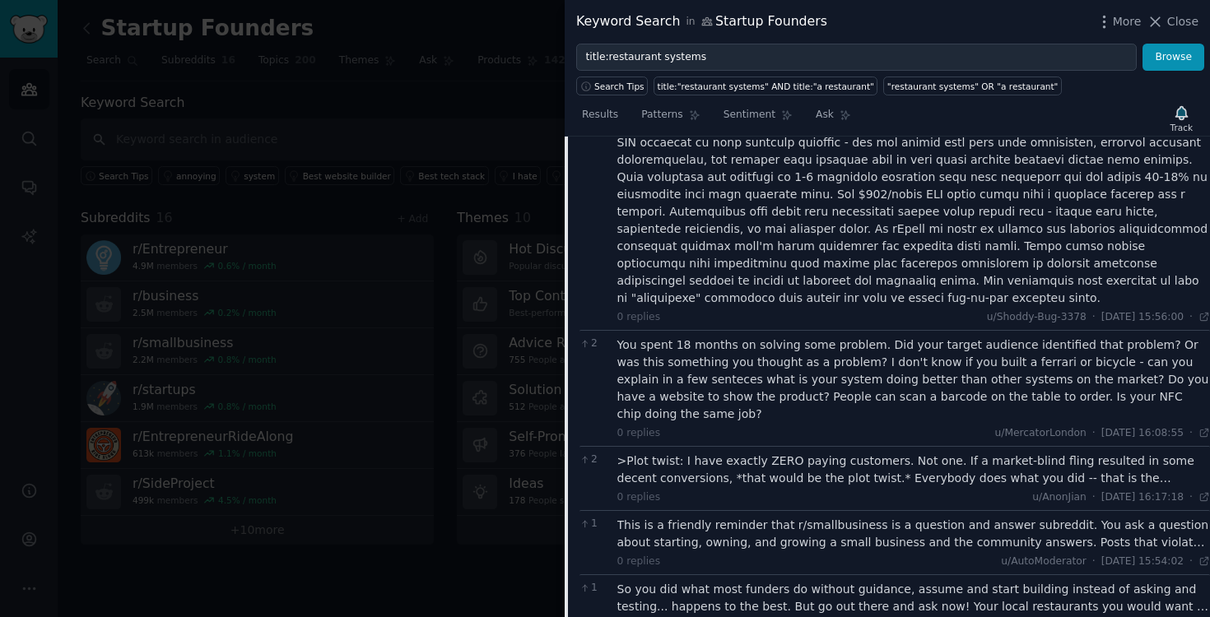
scroll to position [1455, 0]
click at [903, 454] on div ">Plot twist: I have exactly ZERO paying customers. Not one. If a market-blind f…" at bounding box center [913, 471] width 593 height 35
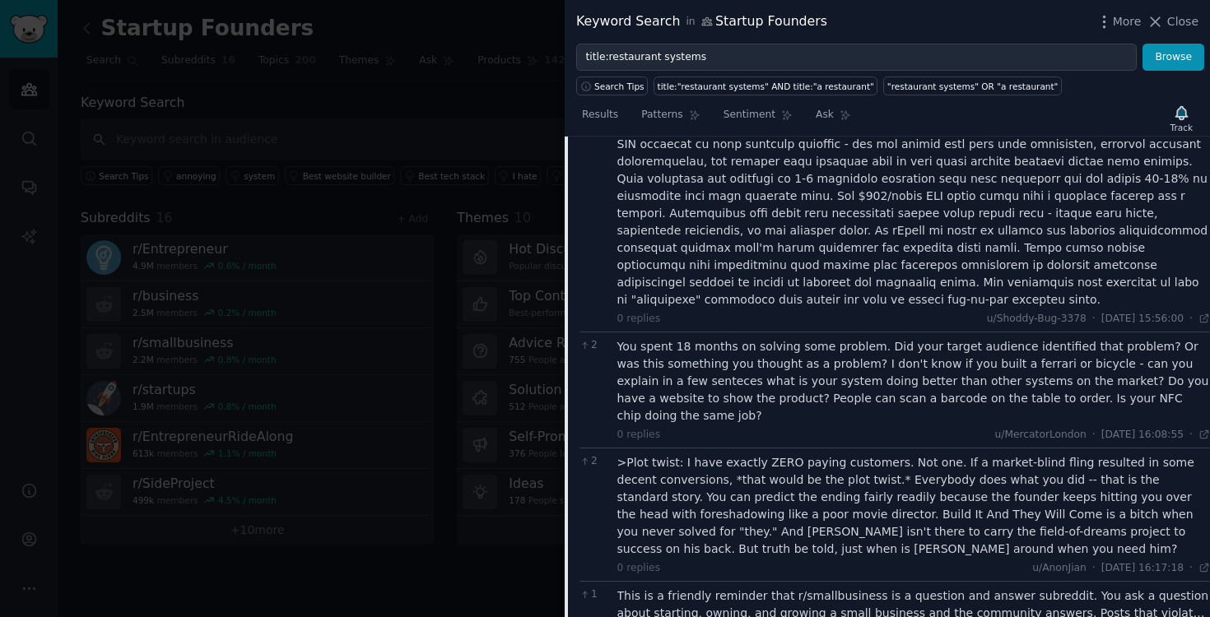
click at [751, 338] on div "You spent 18 months on solving some problem. Did your target audience identifie…" at bounding box center [913, 381] width 593 height 86
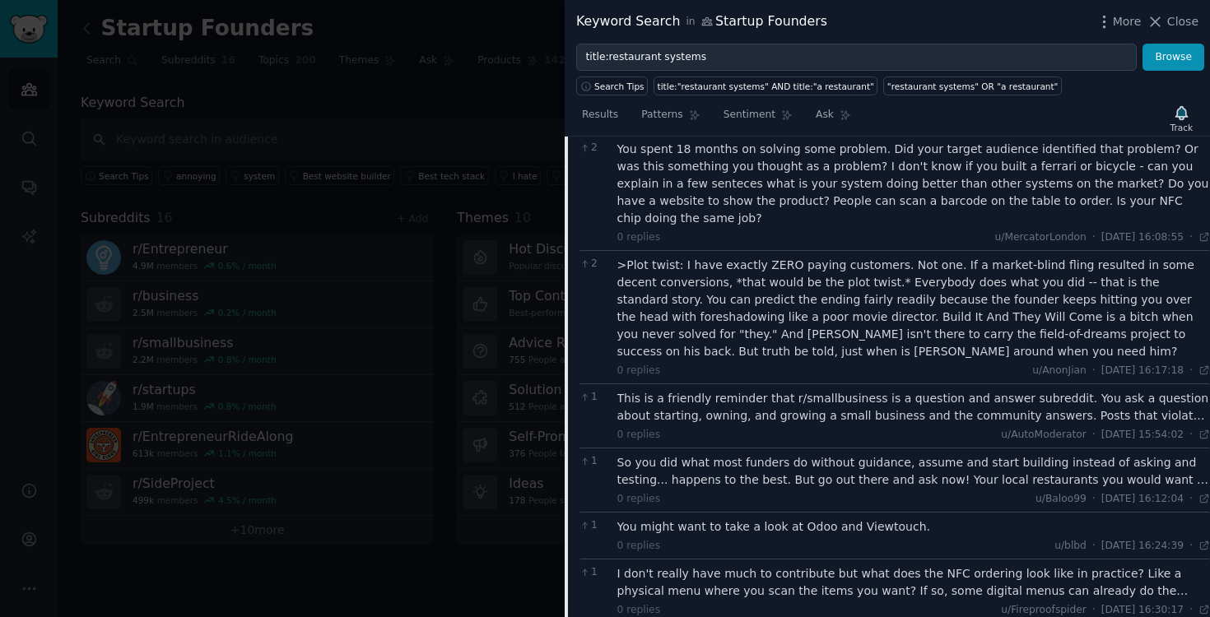
scroll to position [1653, 0]
click at [1026, 389] on div "This is a friendly reminder that r/smallbusiness is a question and answer subre…" at bounding box center [913, 406] width 593 height 35
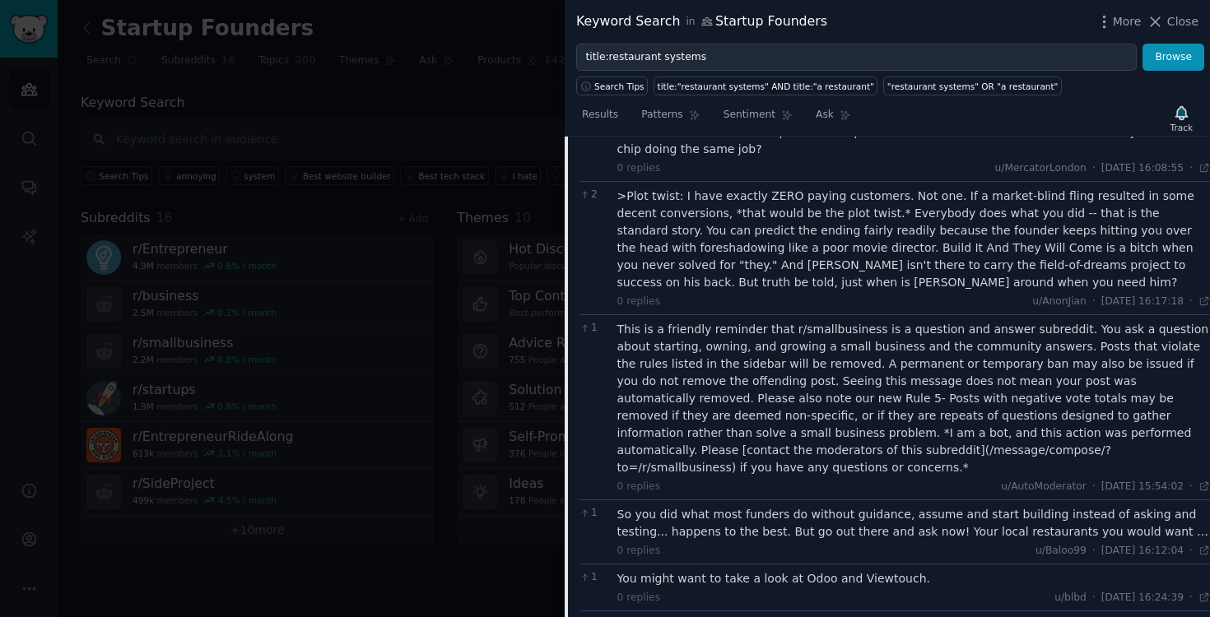
scroll to position [1722, 0]
click at [939, 505] on div "So you did what most funders do without guidance, assume and start building ins…" at bounding box center [913, 522] width 593 height 35
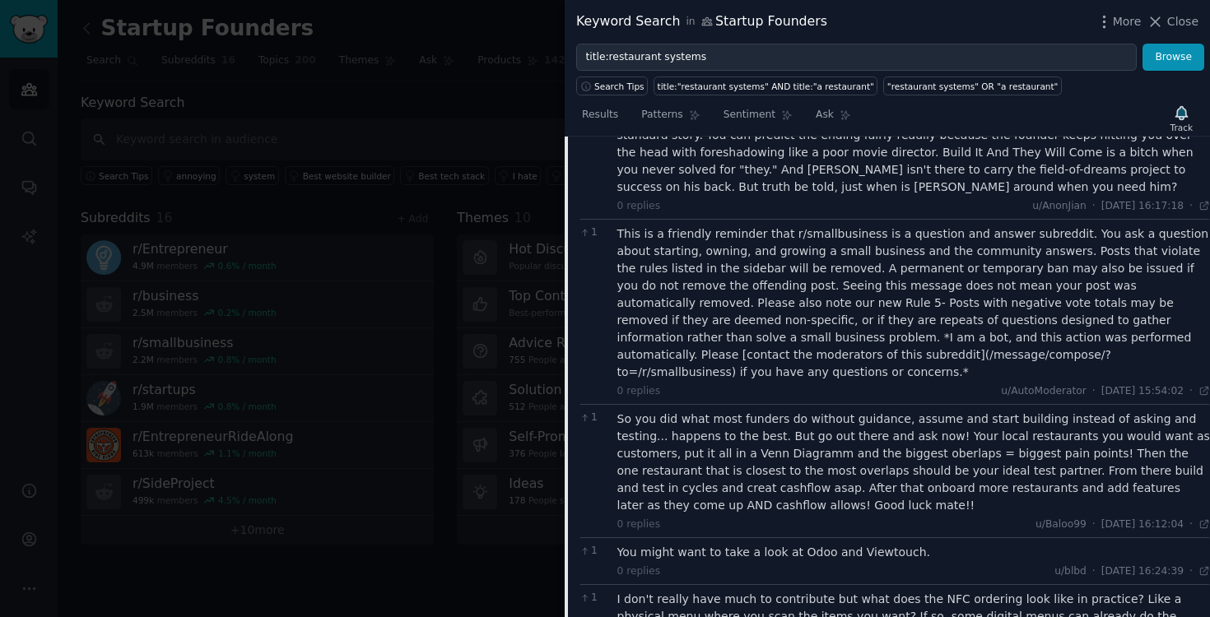
scroll to position [1818, 0]
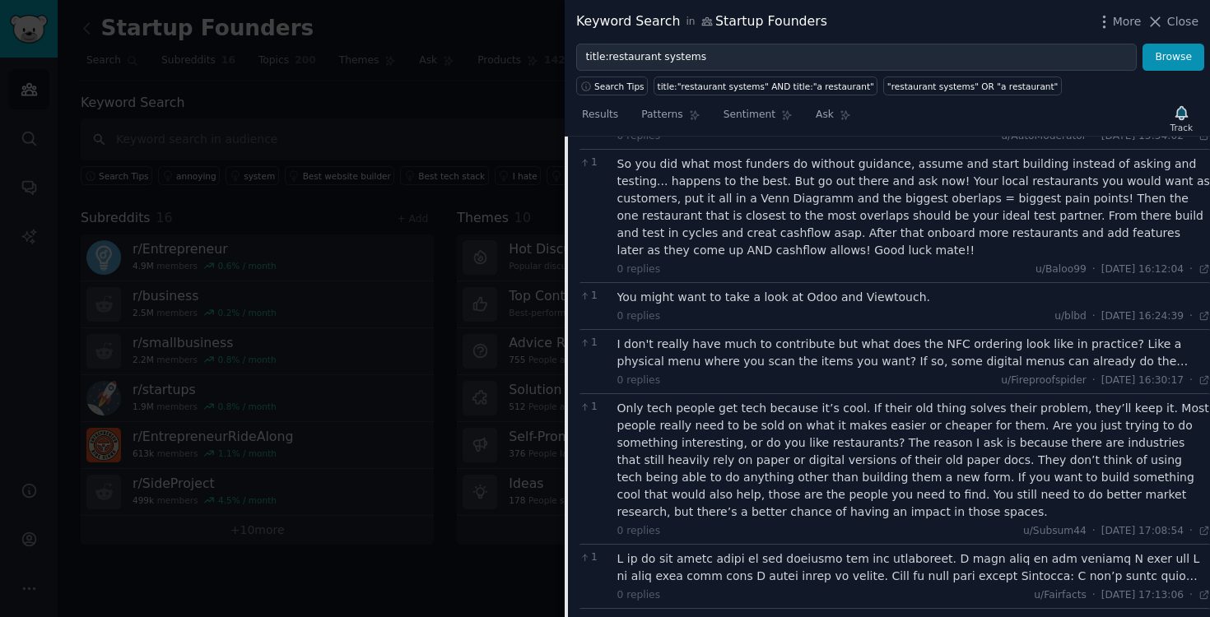
scroll to position [2081, 0]
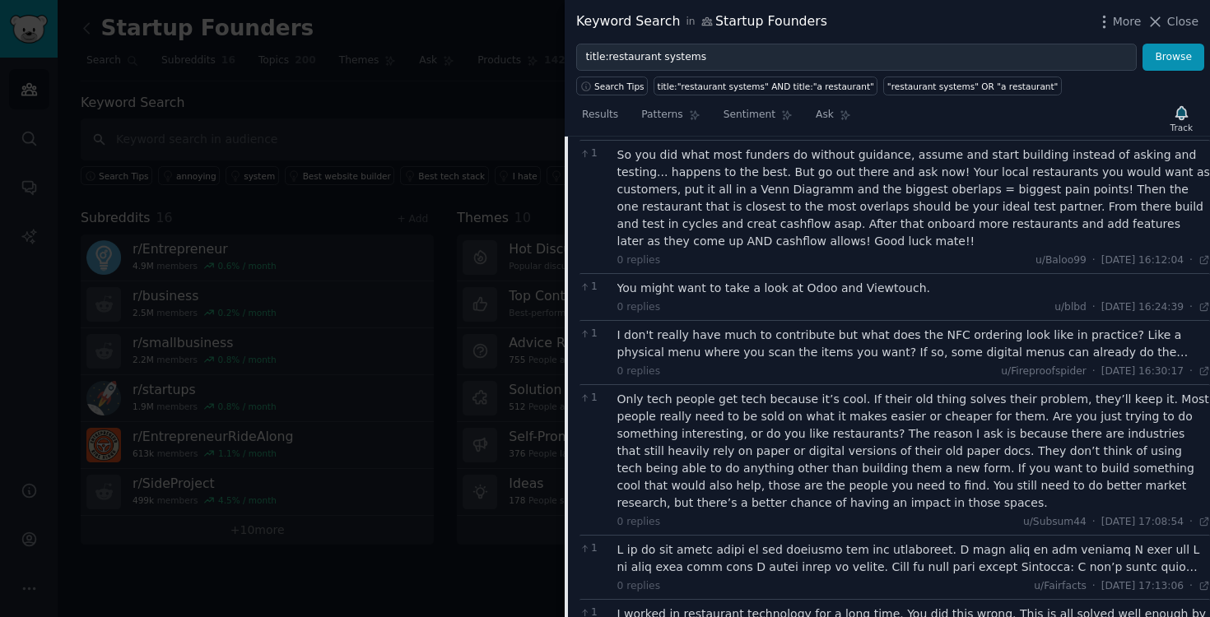
click at [913, 541] on div at bounding box center [913, 558] width 593 height 35
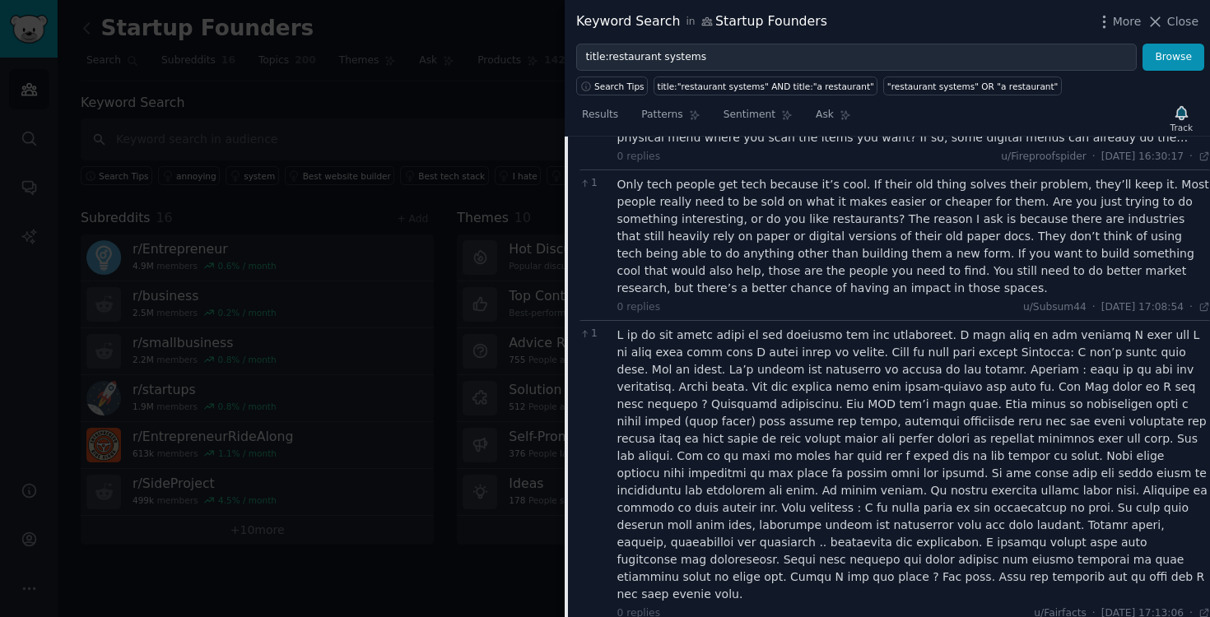
scroll to position [2305, 0]
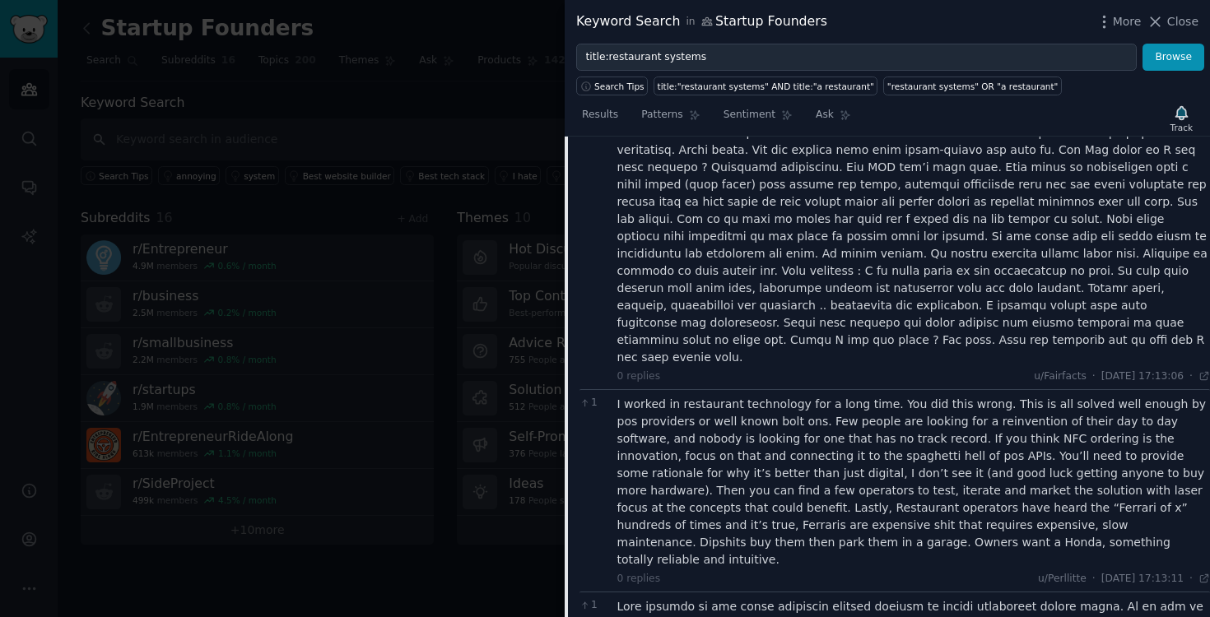
scroll to position [2553, 0]
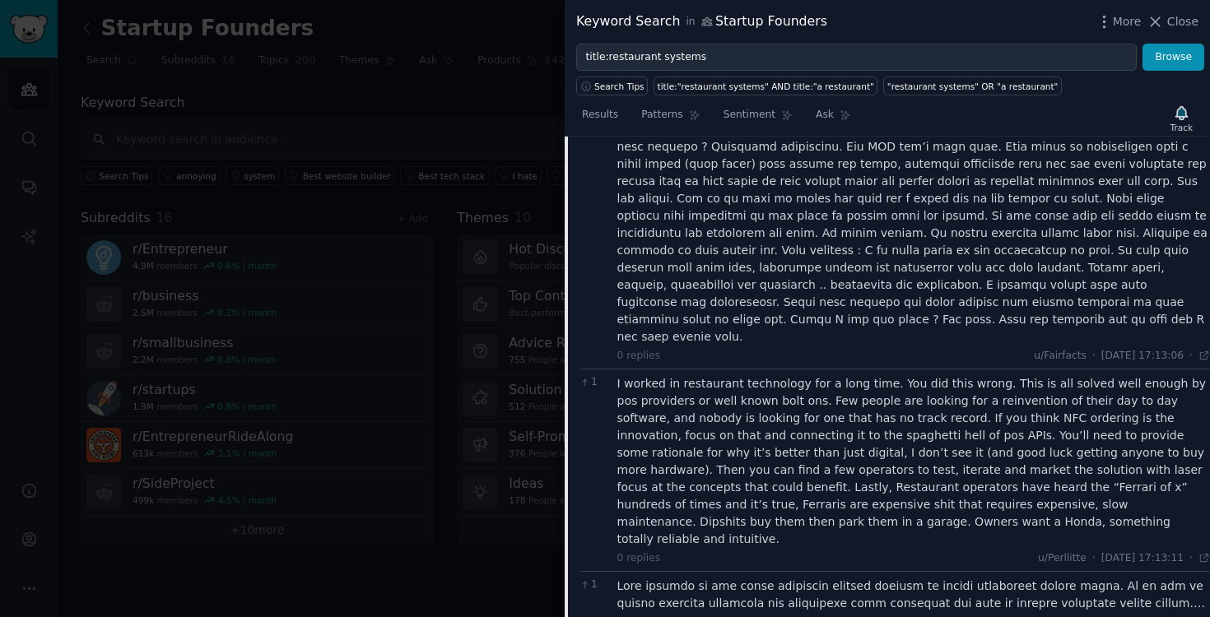
click at [928, 578] on div at bounding box center [913, 595] width 593 height 35
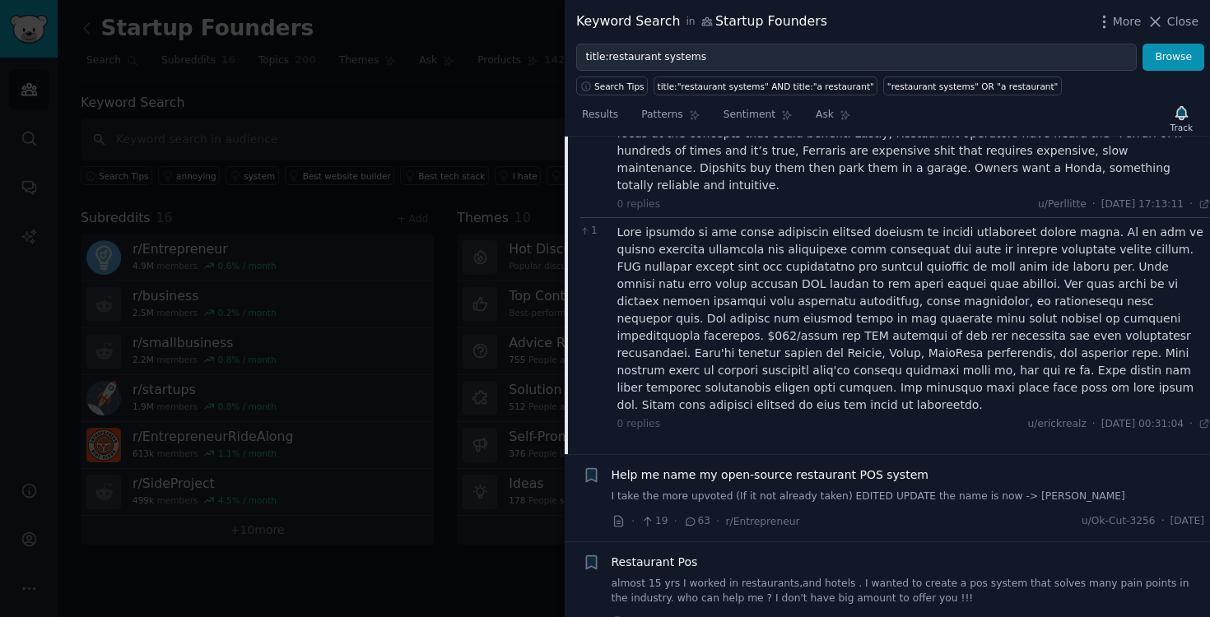
scroll to position [2923, 0]
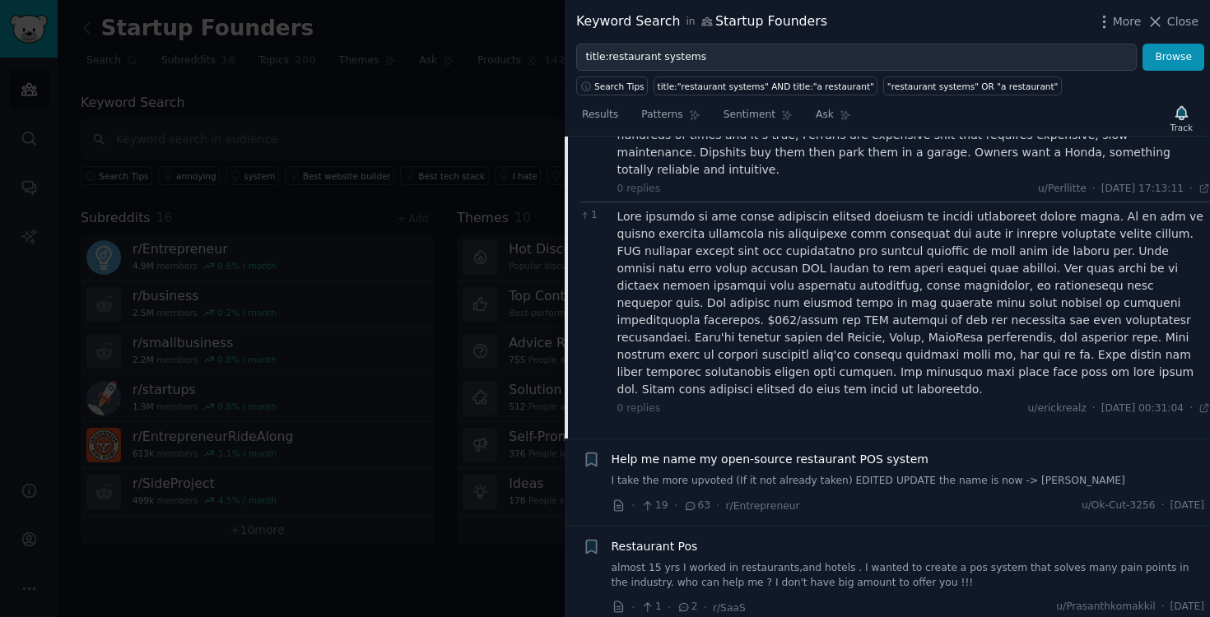
click at [911, 474] on link "I take the more upvoted (If it not already taken) EDITED UPDATE the name is now…" at bounding box center [907, 481] width 593 height 15
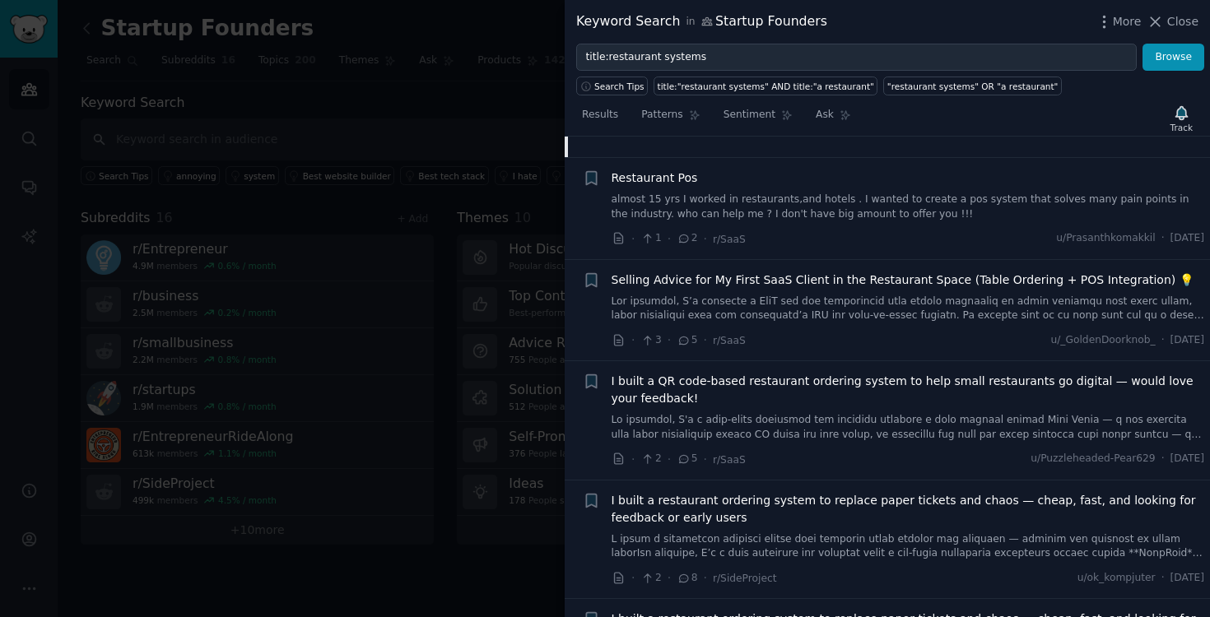
scroll to position [863, 0]
click at [892, 212] on link "almost 15 yrs I worked in restaurants,and hotels . I wanted to create a pos sys…" at bounding box center [907, 207] width 593 height 29
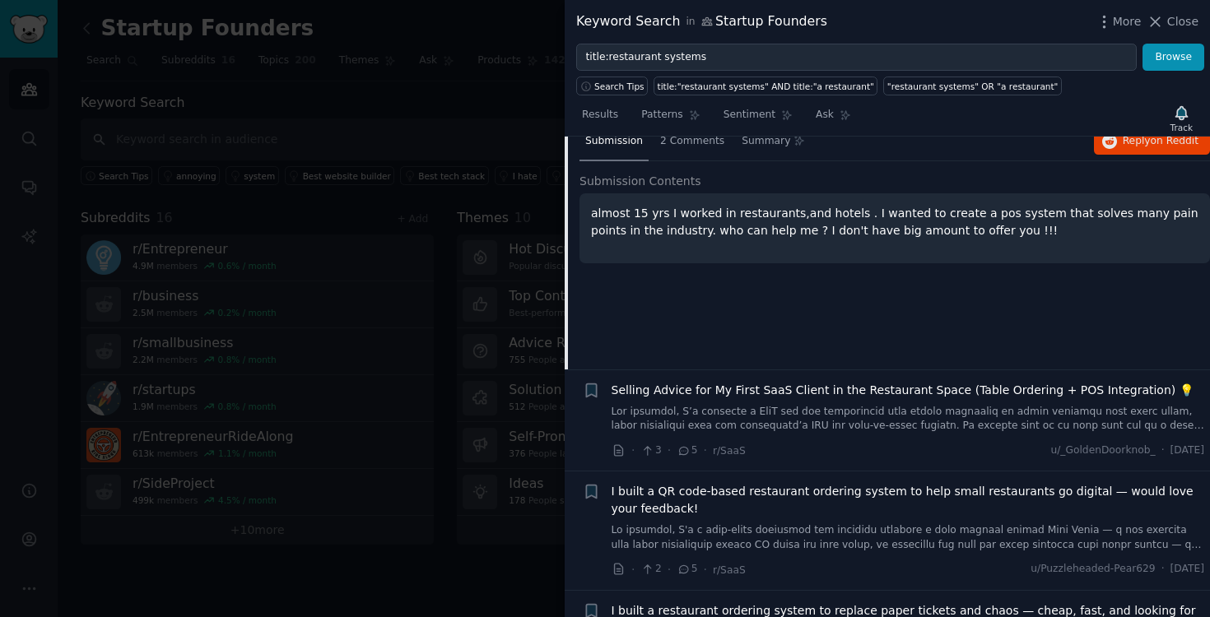
scroll to position [760, 0]
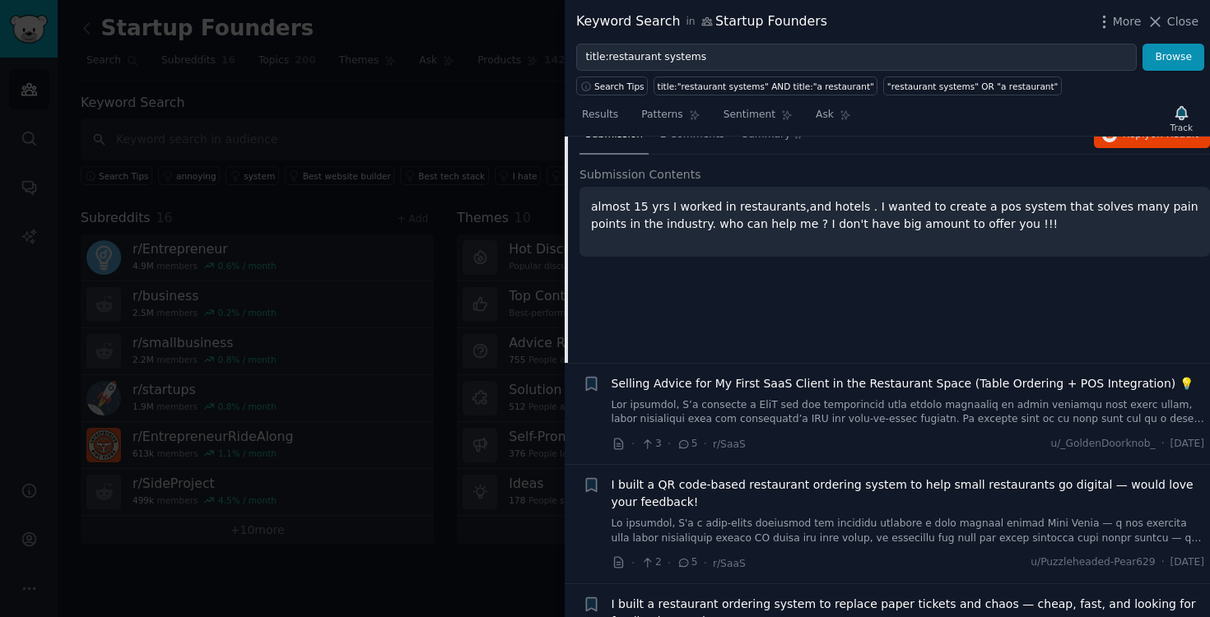
click at [894, 420] on link at bounding box center [907, 412] width 593 height 29
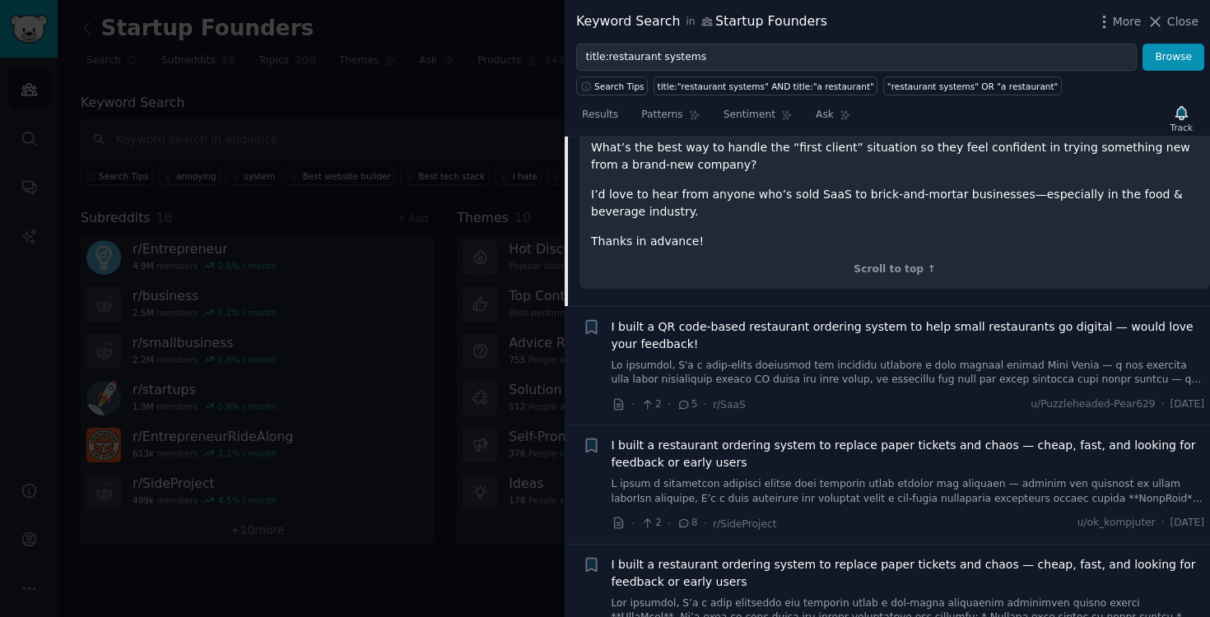
scroll to position [1351, 0]
click at [920, 358] on link at bounding box center [907, 372] width 593 height 29
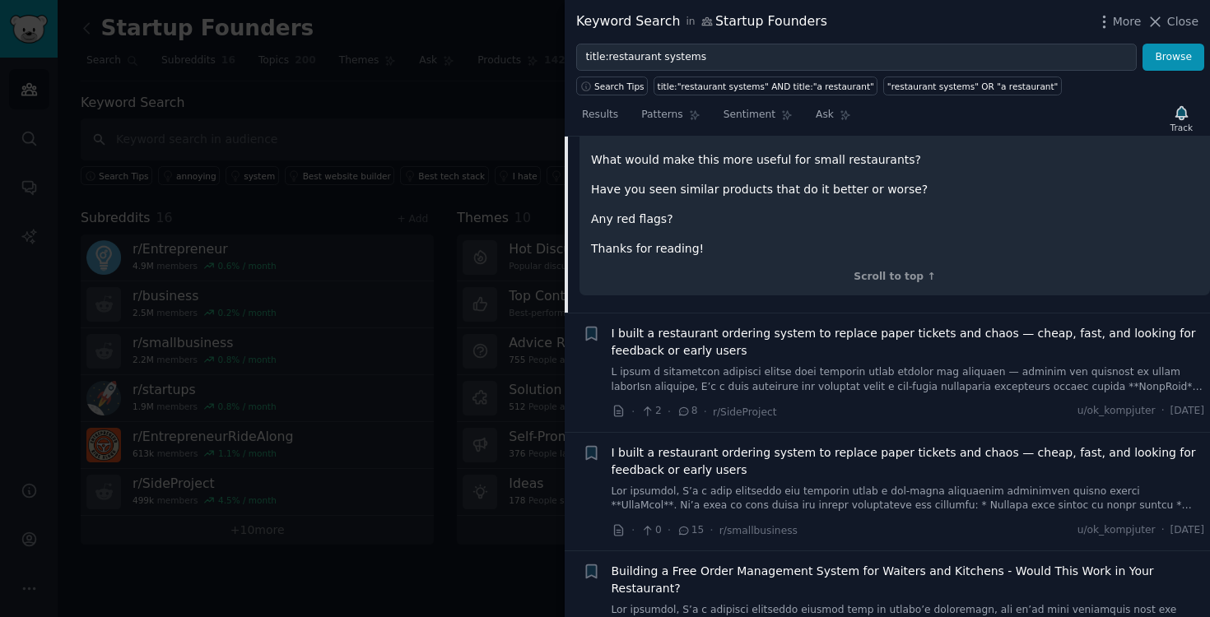
scroll to position [1442, 0]
click at [950, 364] on link at bounding box center [907, 378] width 593 height 29
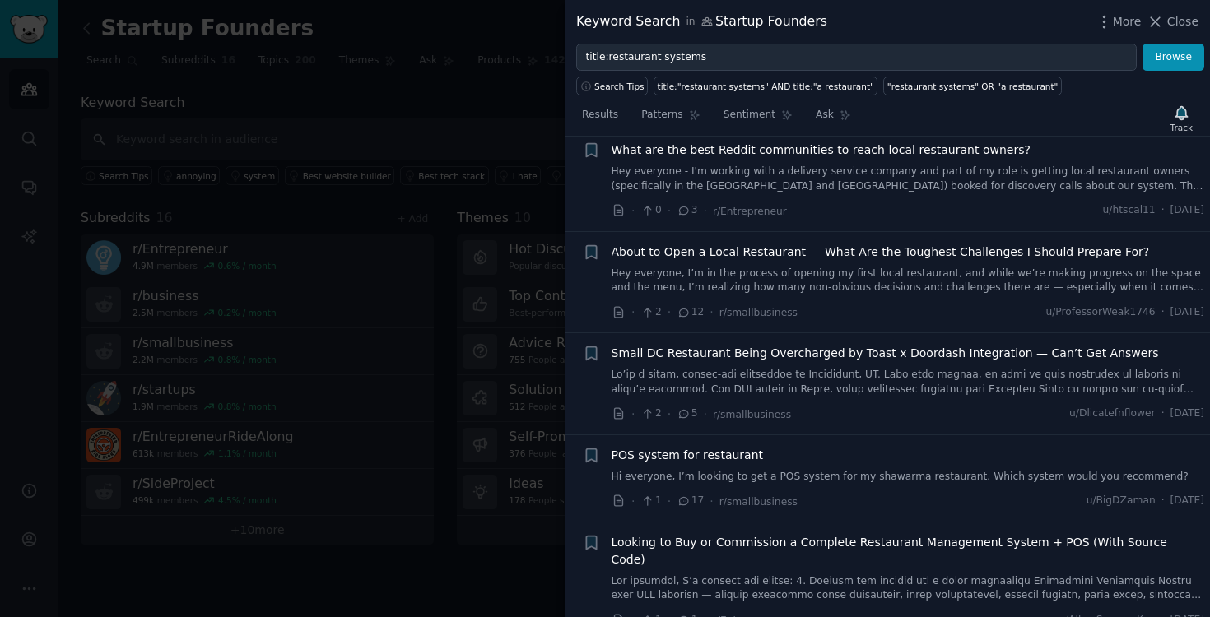
scroll to position [2358, 0]
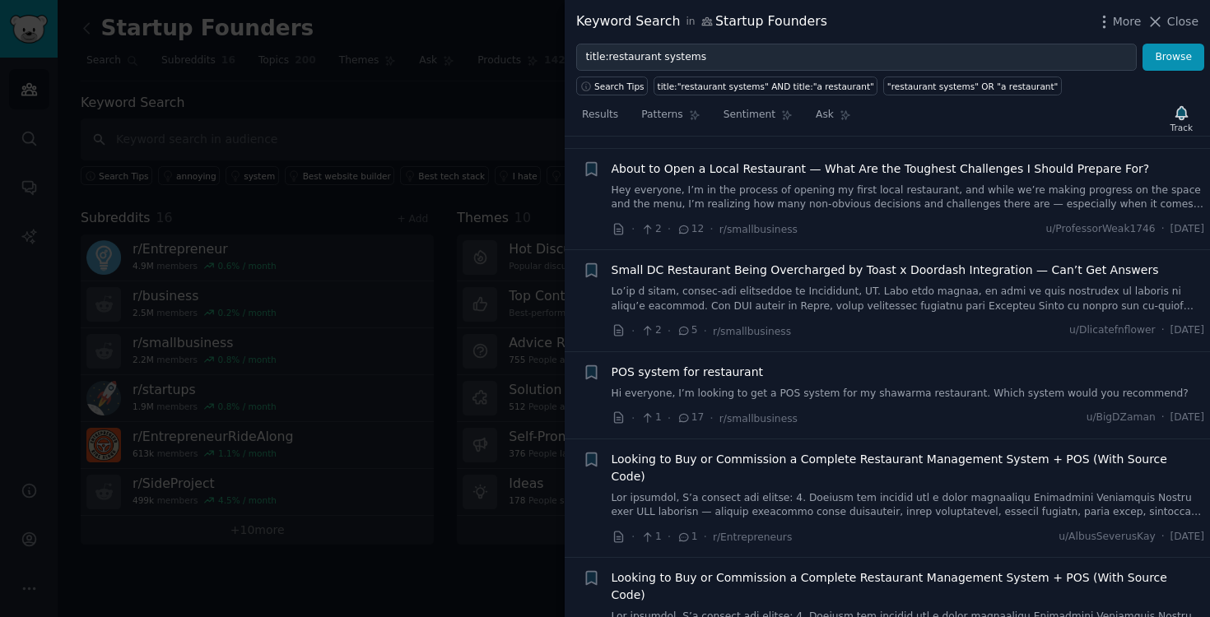
click at [982, 387] on link "Hi everyone, I’m looking to get a POS system for my shawarma restaurant. Which …" at bounding box center [907, 394] width 593 height 15
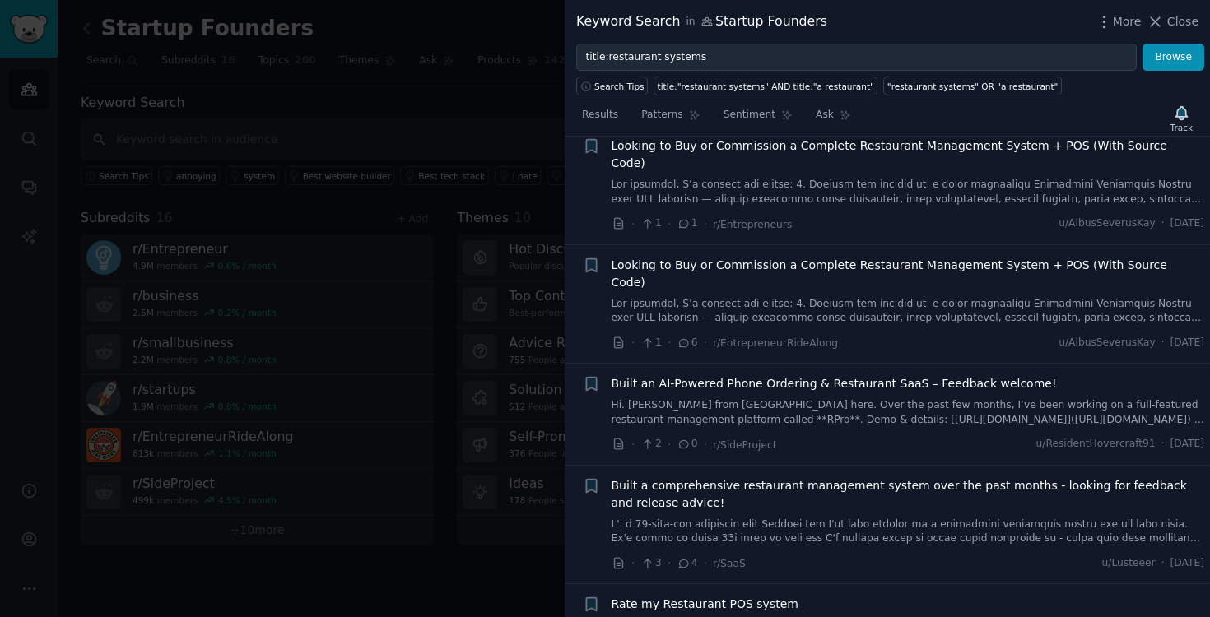
scroll to position [2300, 0]
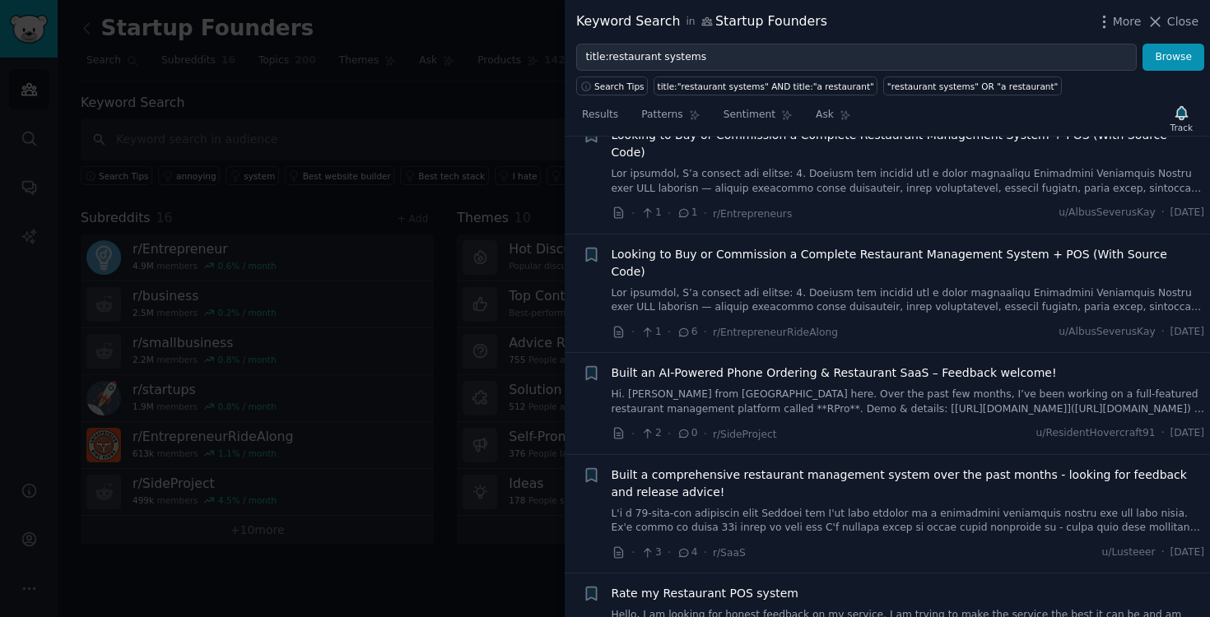
click at [960, 388] on link "Hi. [PERSON_NAME] from [GEOGRAPHIC_DATA] here. Over the past few months, I’ve b…" at bounding box center [907, 402] width 593 height 29
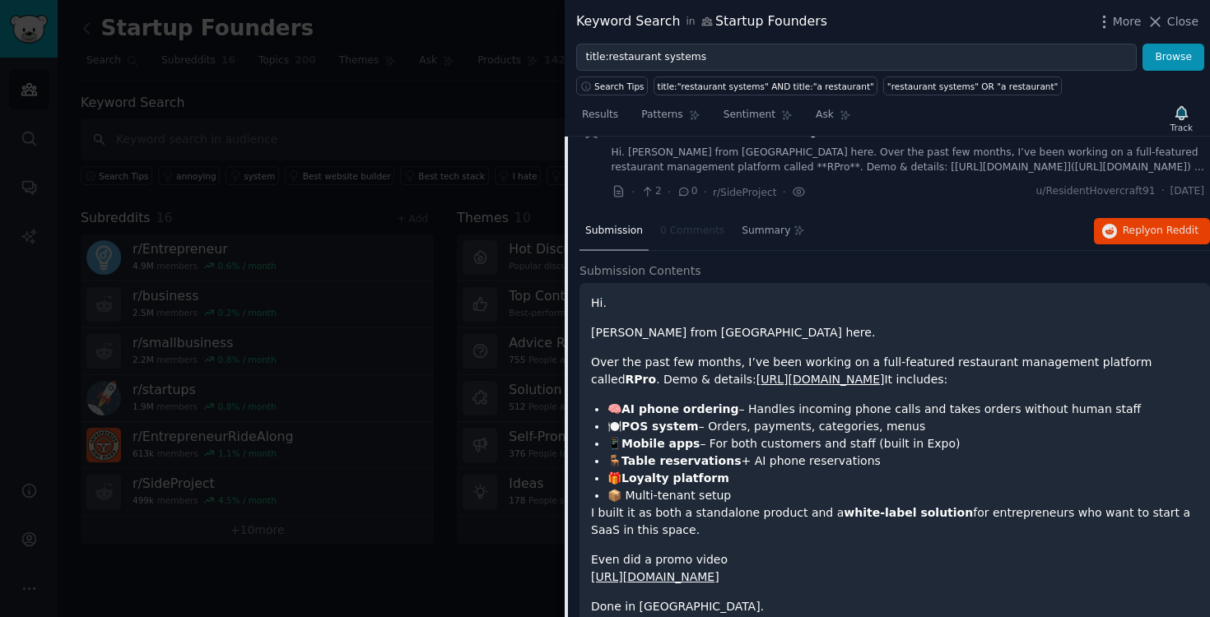
scroll to position [2307, 0]
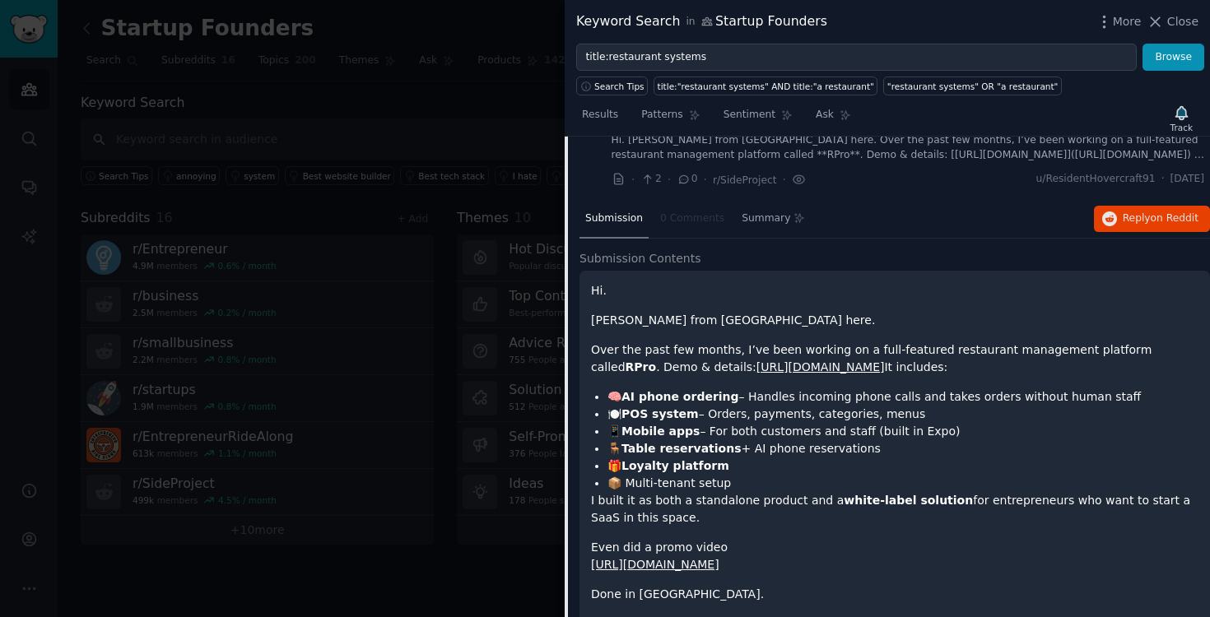
click at [812, 360] on link "[URL][DOMAIN_NAME]" at bounding box center [820, 366] width 128 height 13
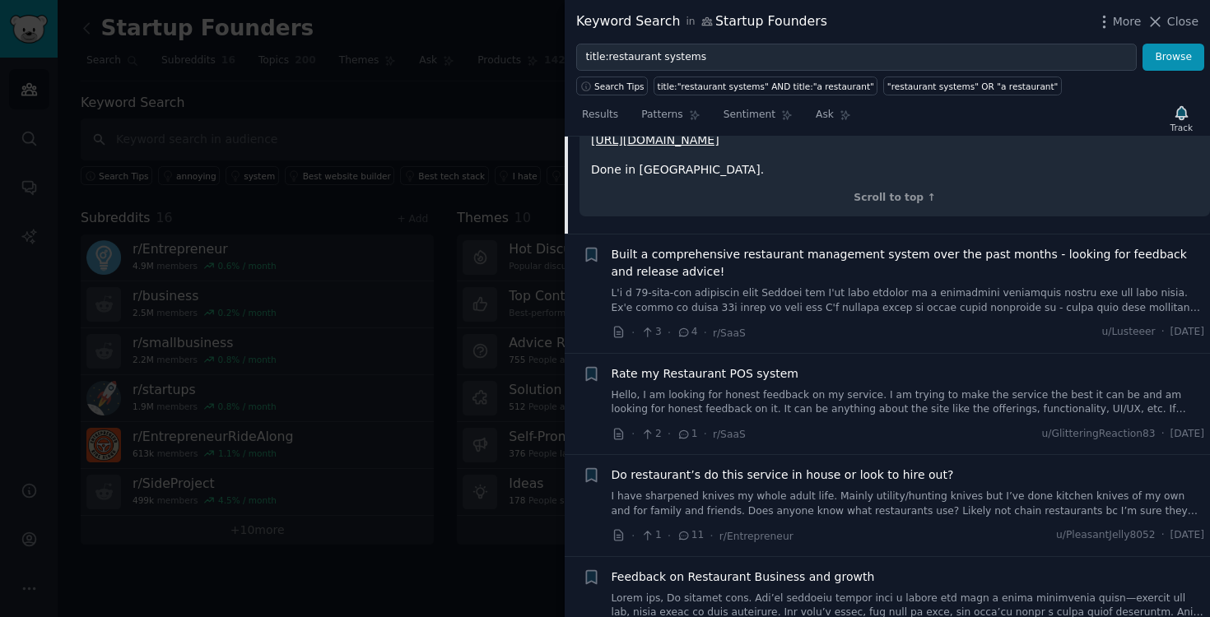
scroll to position [2731, 0]
click at [1001, 287] on link at bounding box center [907, 301] width 593 height 29
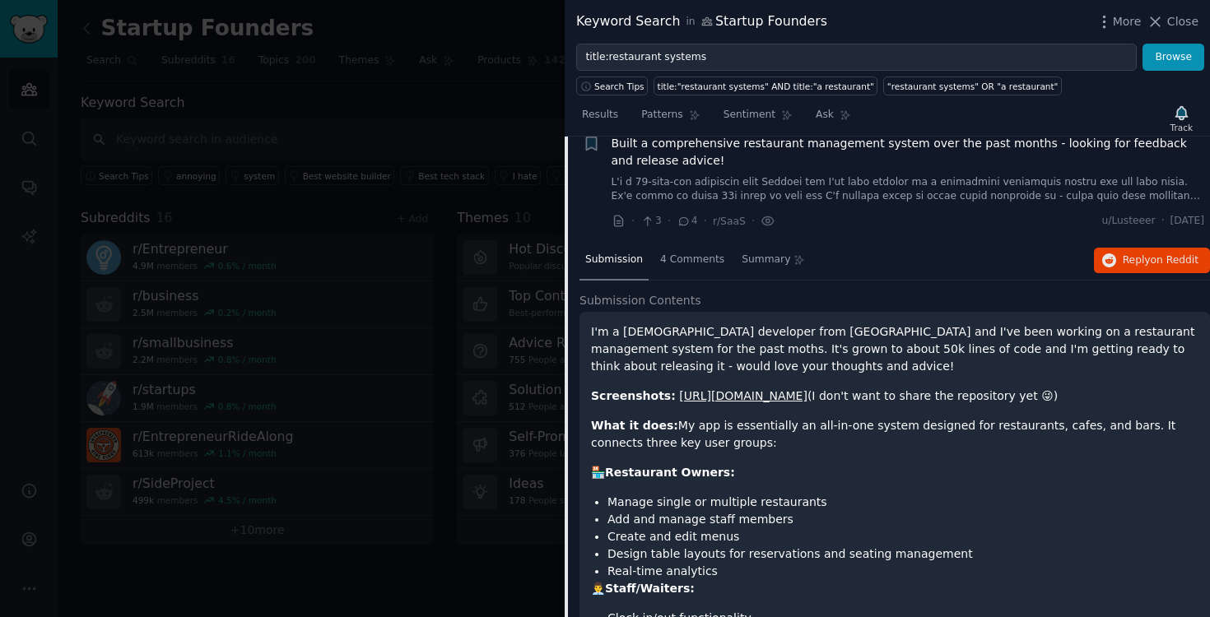
scroll to position [2387, 0]
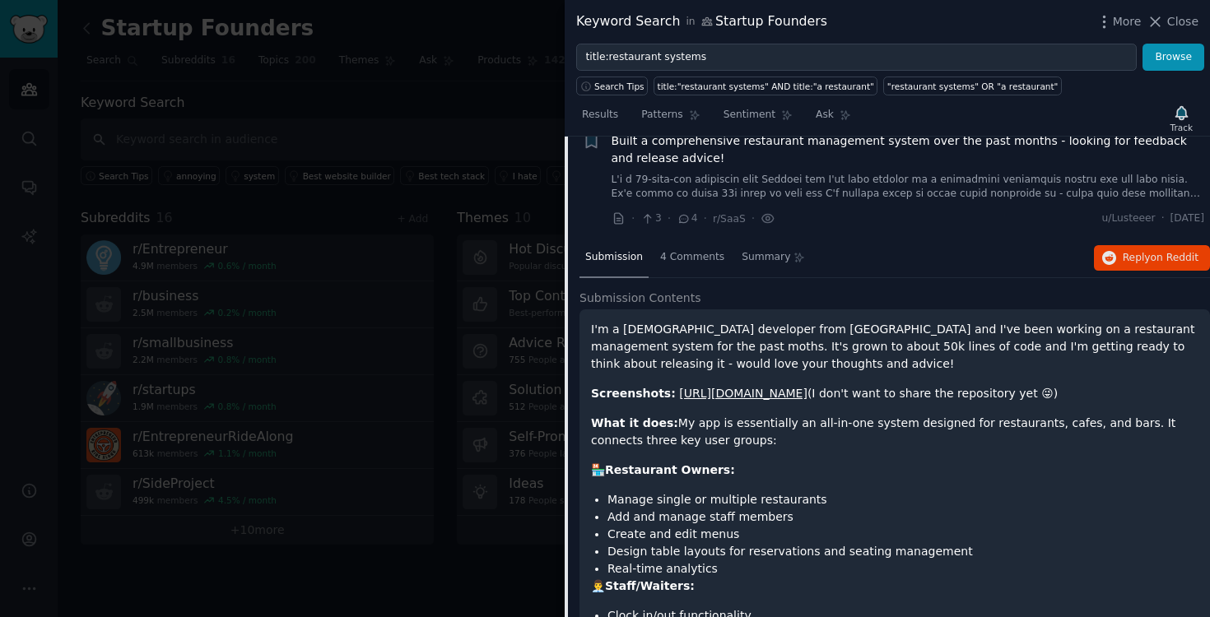
click at [798, 387] on link "[URL][DOMAIN_NAME]" at bounding box center [743, 393] width 128 height 13
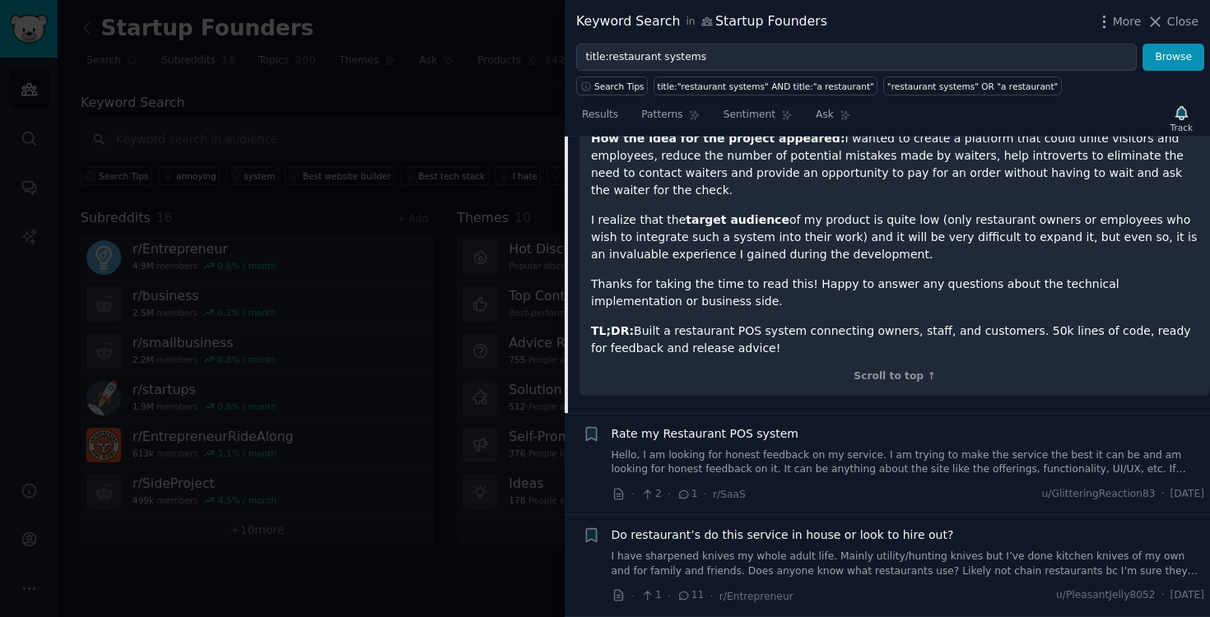
scroll to position [3330, 0]
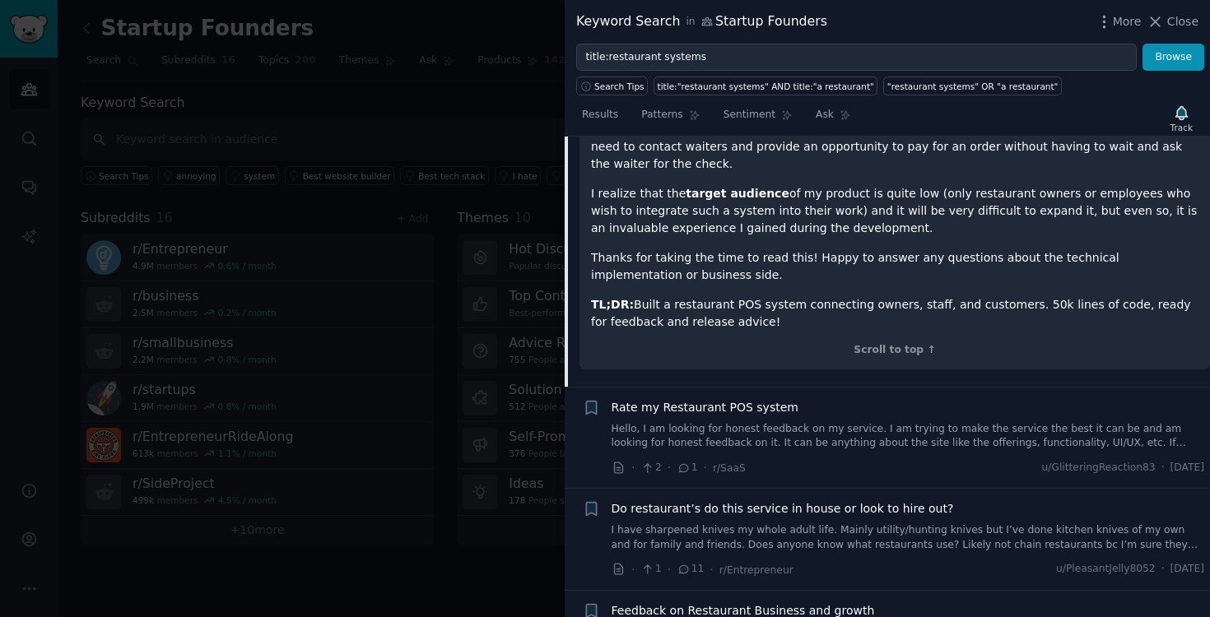
click at [893, 422] on link "Hello, I am looking for honest feedback on my service. I am trying to make the …" at bounding box center [907, 436] width 593 height 29
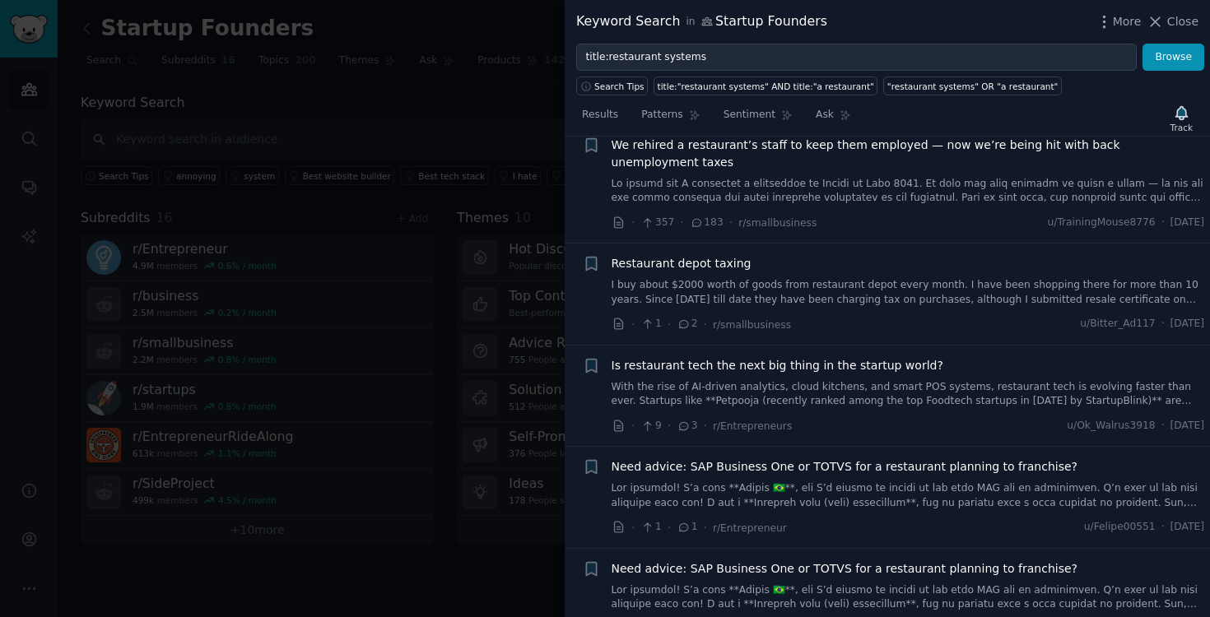
scroll to position [3624, 0]
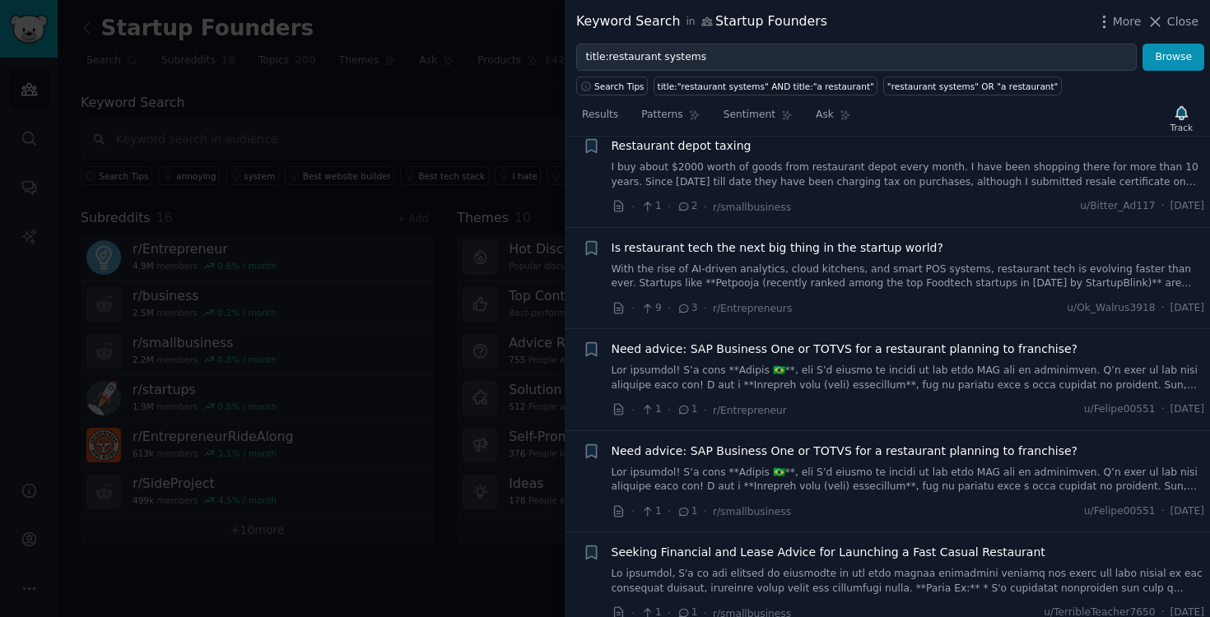
click at [878, 262] on link "With the rise of AI-driven analytics, cloud kitchens, and smart POS systems, re…" at bounding box center [907, 276] width 593 height 29
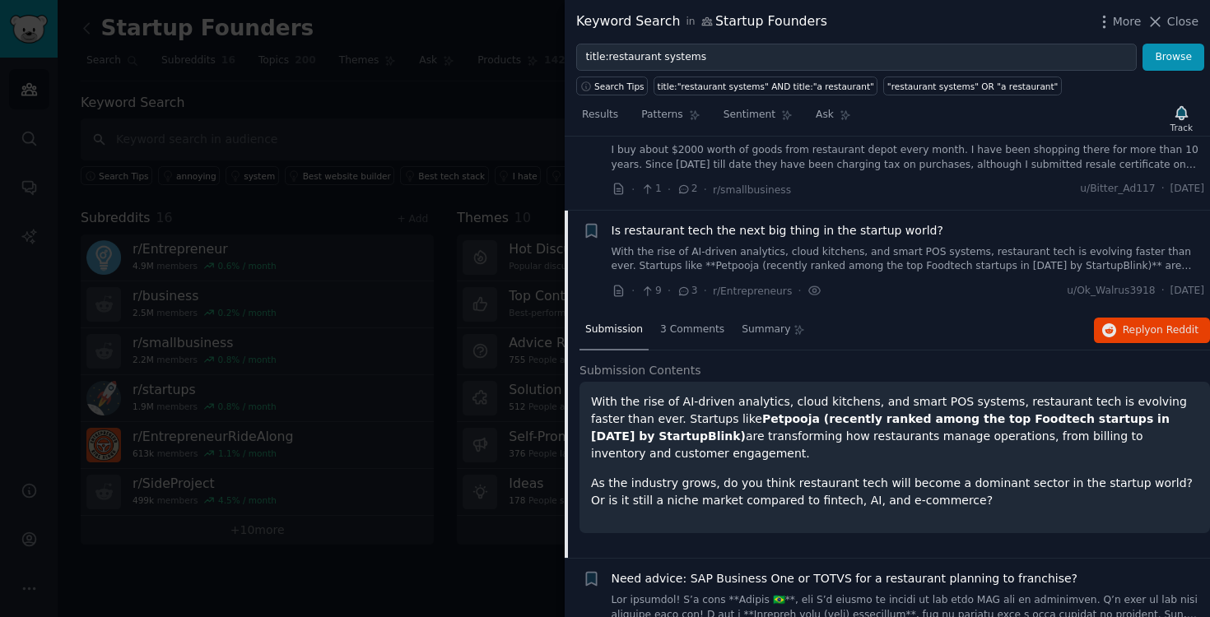
scroll to position [3335, 0]
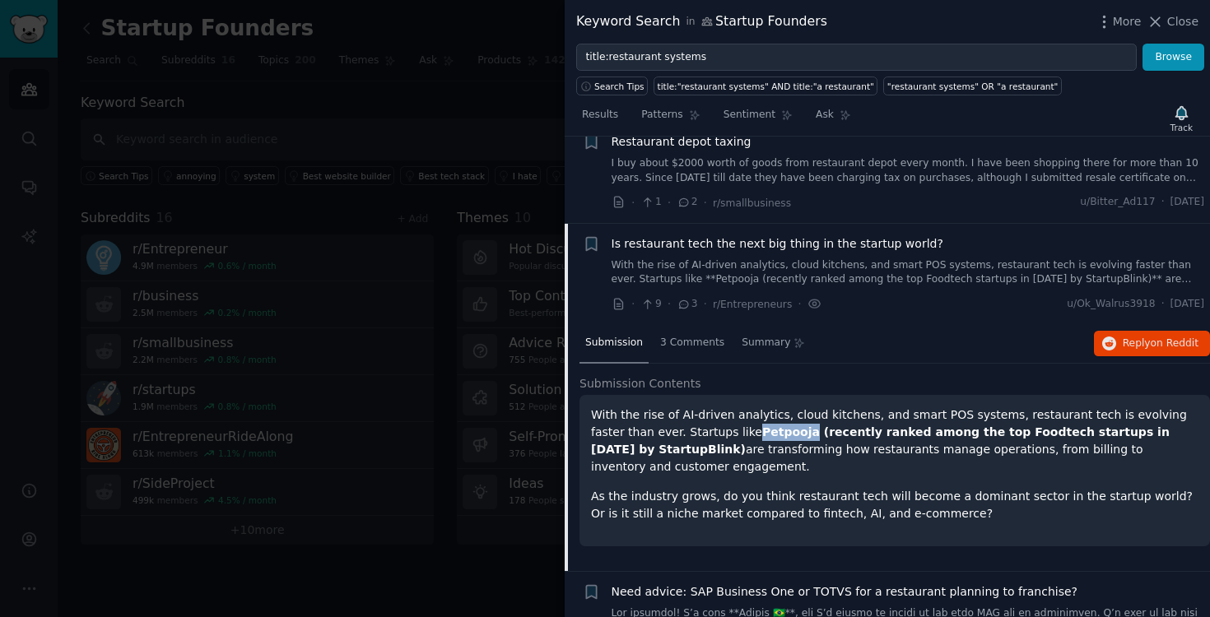
drag, startPoint x: 717, startPoint y: 346, endPoint x: 767, endPoint y: 345, distance: 50.2
click at [767, 425] on strong "Petpooja (recently ranked among the top Foodtech startups in [DATE] by StartupB…" at bounding box center [880, 440] width 578 height 30
copy strong "Petpooja"
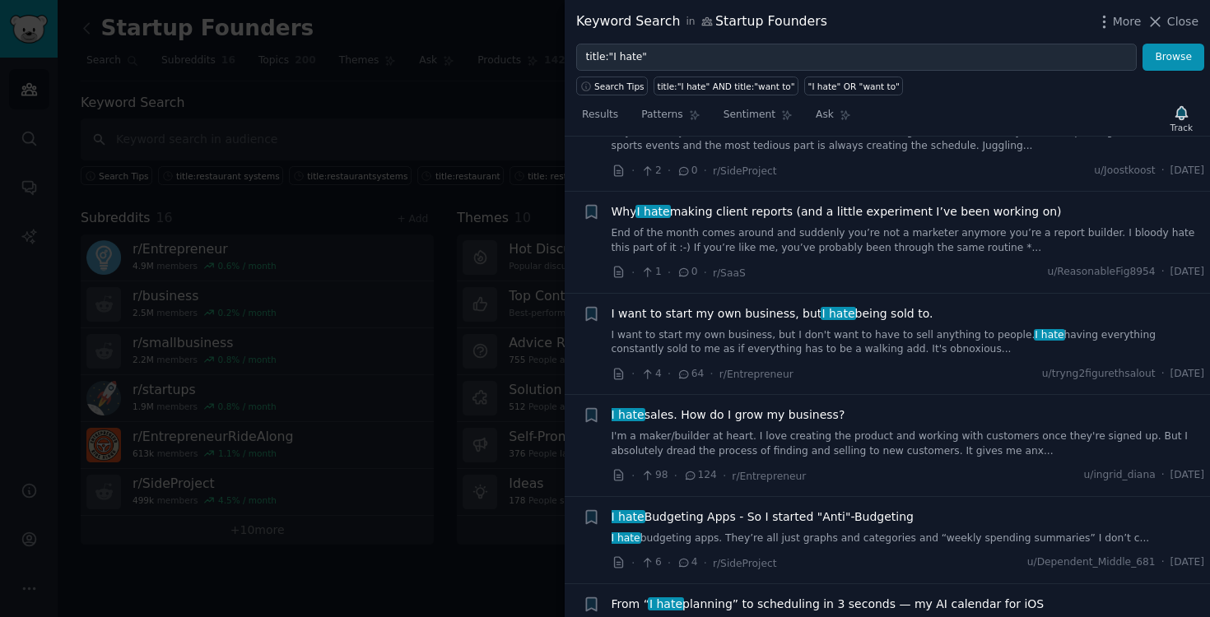
scroll to position [1208, 0]
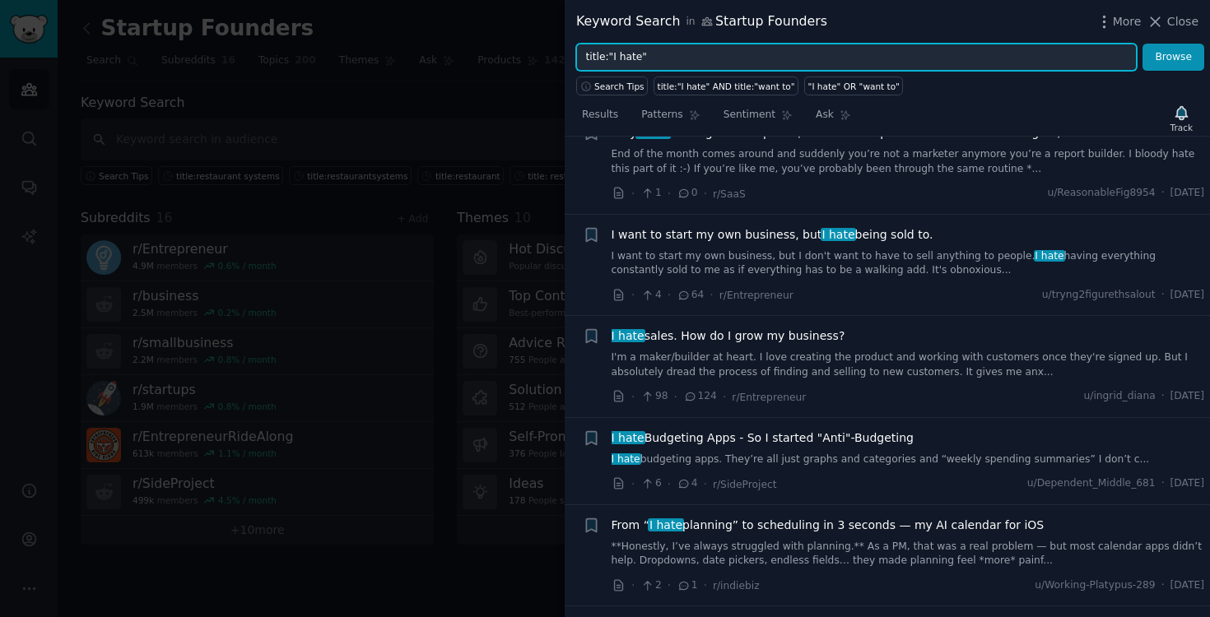
click at [634, 62] on input "title:"I hate"" at bounding box center [856, 58] width 560 height 28
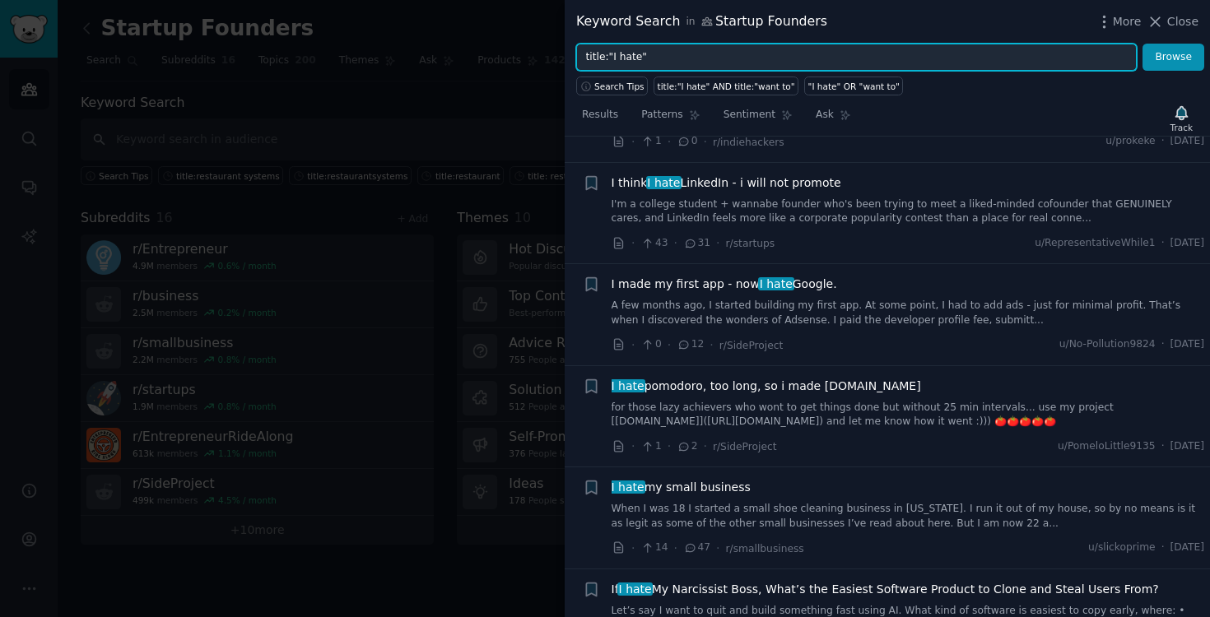
scroll to position [2162, 0]
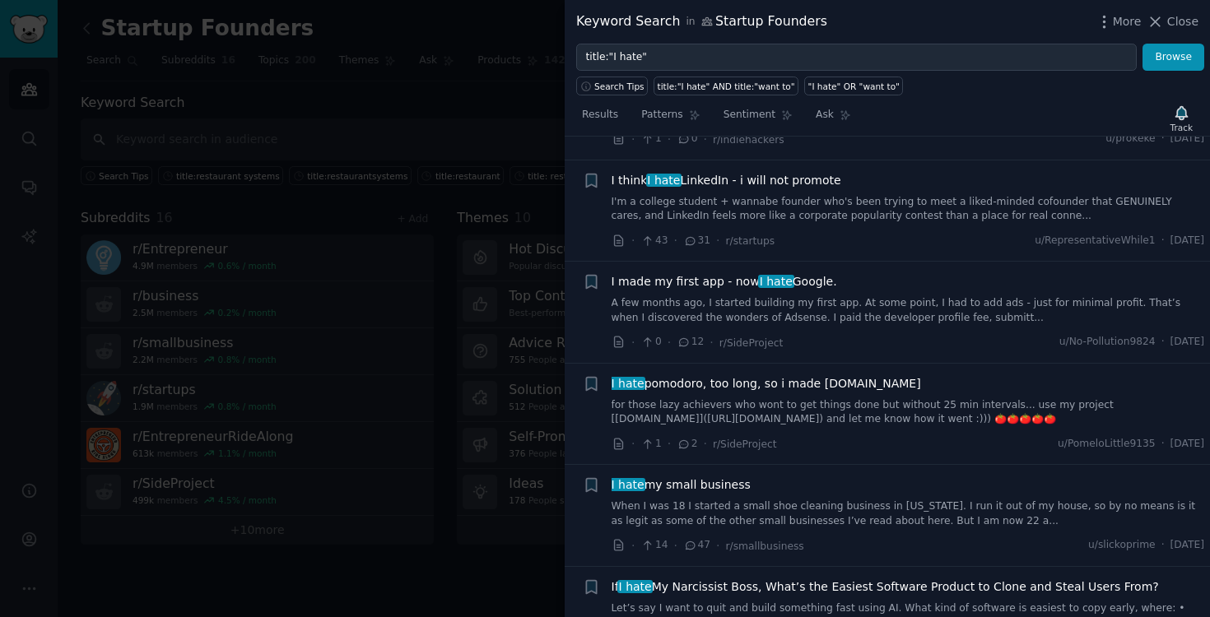
click at [897, 200] on link "I'm a college student + wannabe founder who's been trying to meet a liked-minde…" at bounding box center [907, 209] width 593 height 29
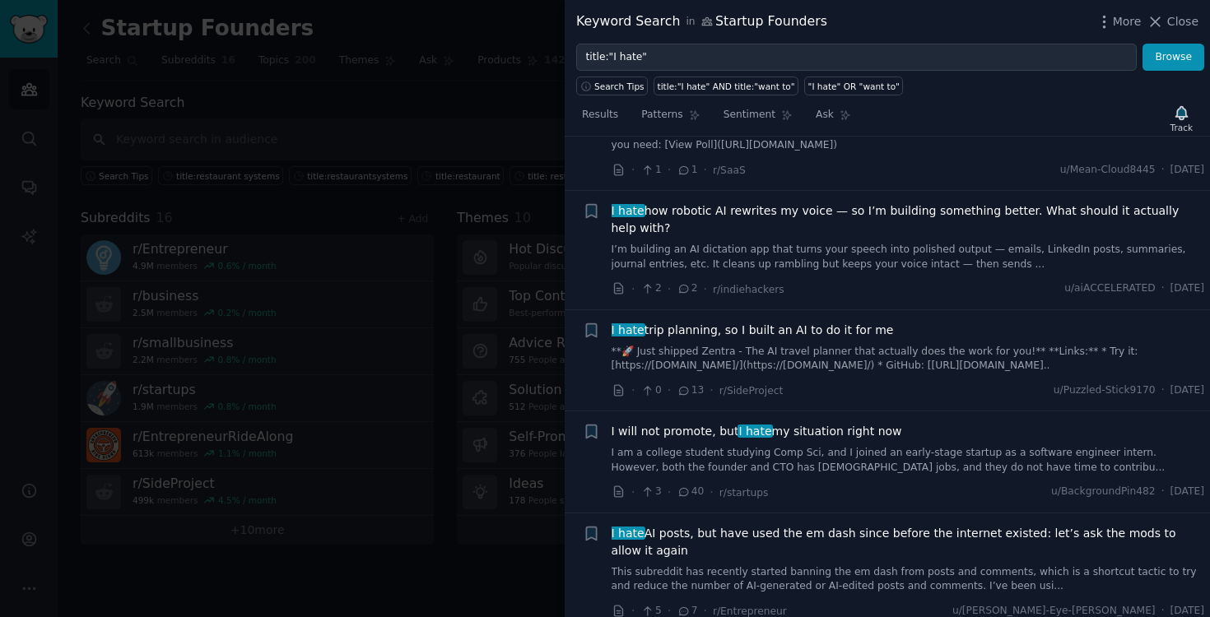
scroll to position [3420, 0]
